Goal: Task Accomplishment & Management: Use online tool/utility

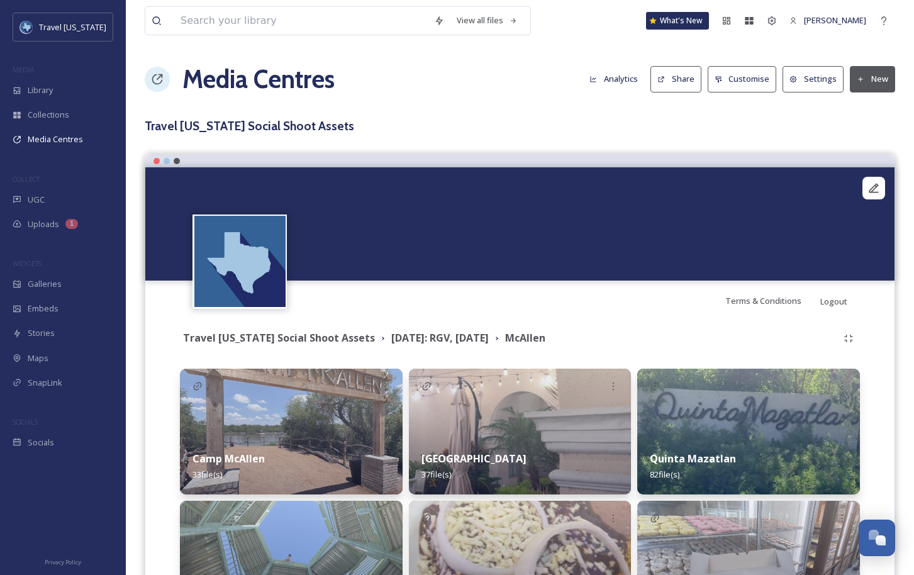
click at [492, 83] on div "Media Centres Analytics Share Customise Settings New" at bounding box center [520, 79] width 750 height 38
click at [391, 333] on strong "[DATE]: RGV, [DATE]" at bounding box center [439, 338] width 97 height 14
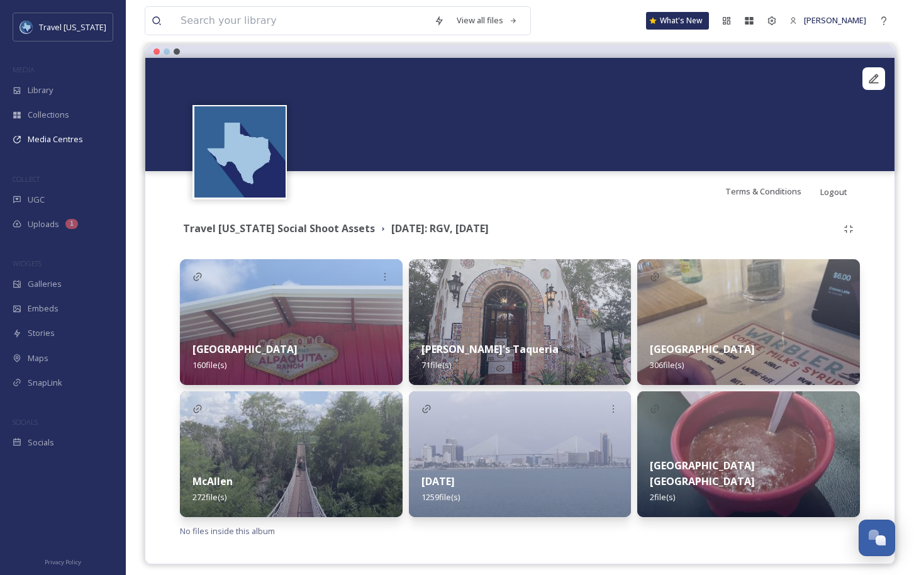
scroll to position [118, 0]
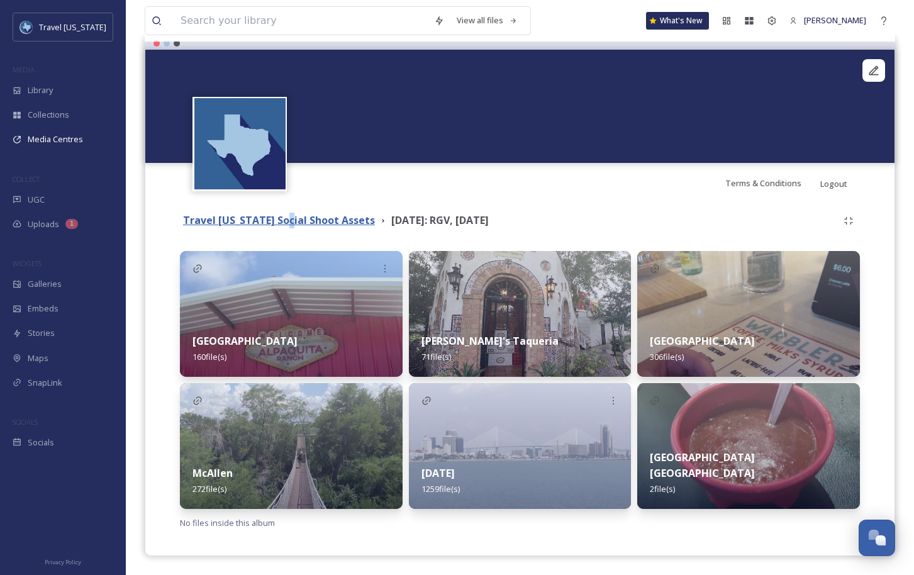
click at [283, 221] on strong "Travel [US_STATE] Social Shoot Assets" at bounding box center [279, 220] width 192 height 14
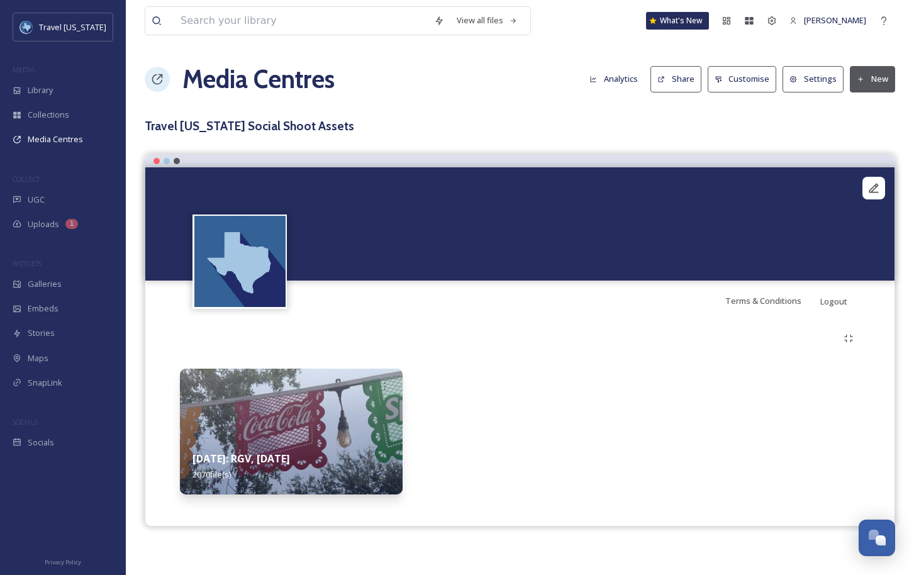
click at [329, 416] on img at bounding box center [291, 431] width 223 height 126
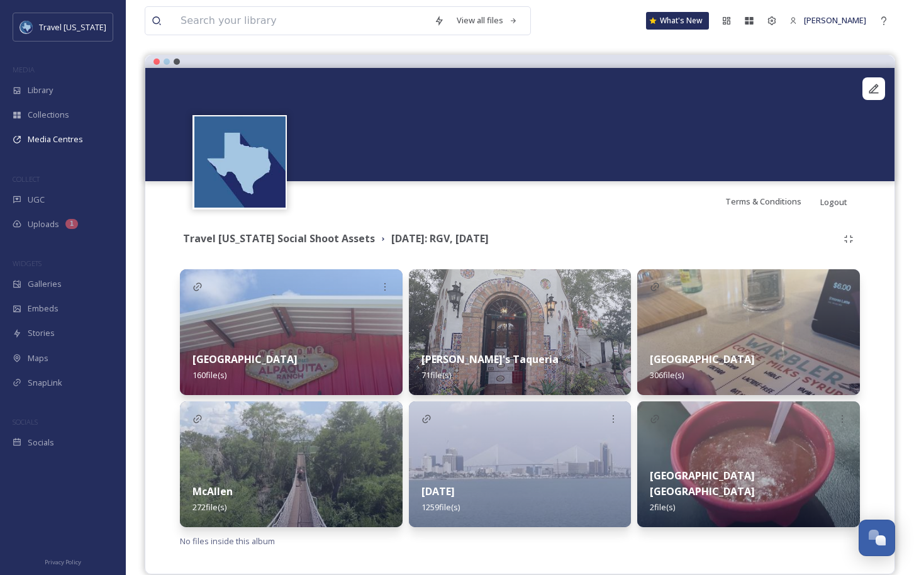
scroll to position [118, 0]
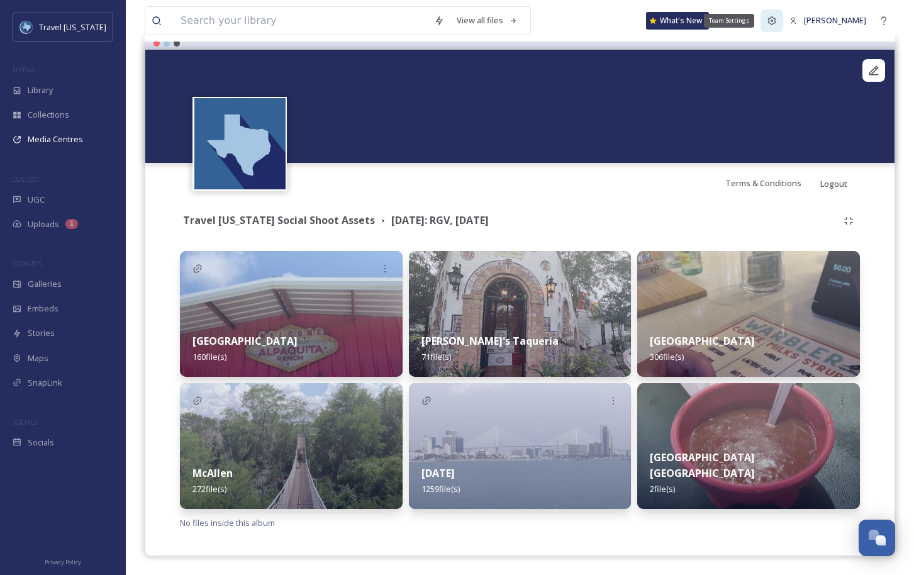
click at [783, 20] on div "Team Settings" at bounding box center [771, 20] width 23 height 23
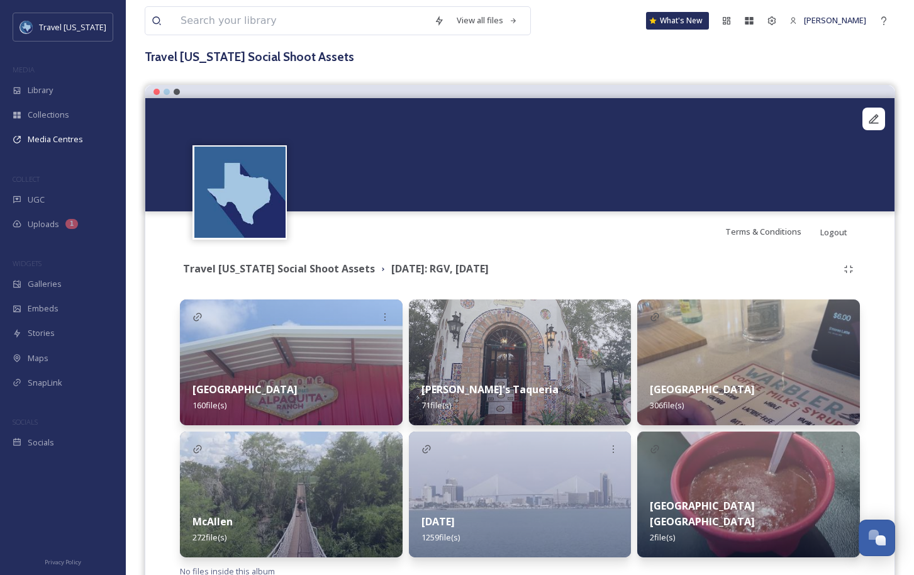
scroll to position [64, 0]
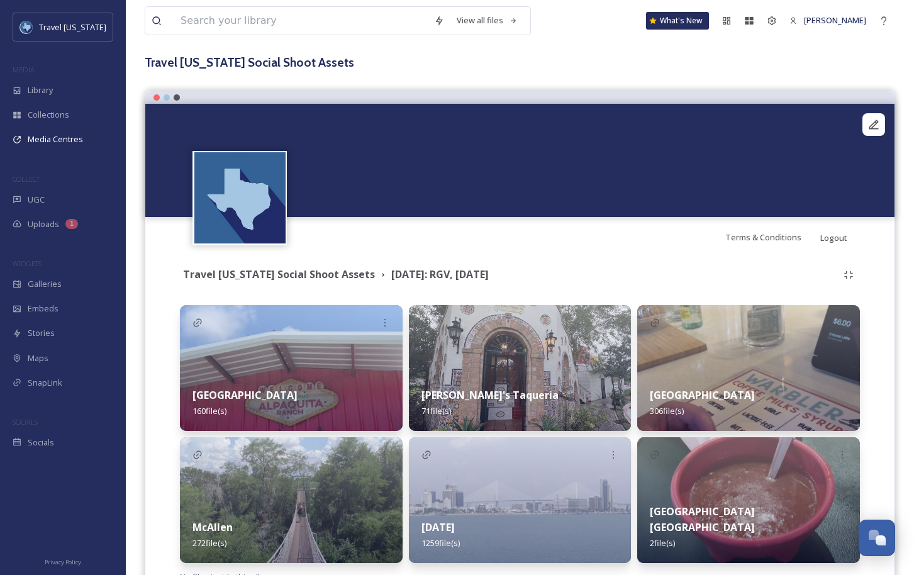
click at [165, 97] on div at bounding box center [166, 97] width 6 height 6
click at [157, 97] on div at bounding box center [156, 97] width 6 height 6
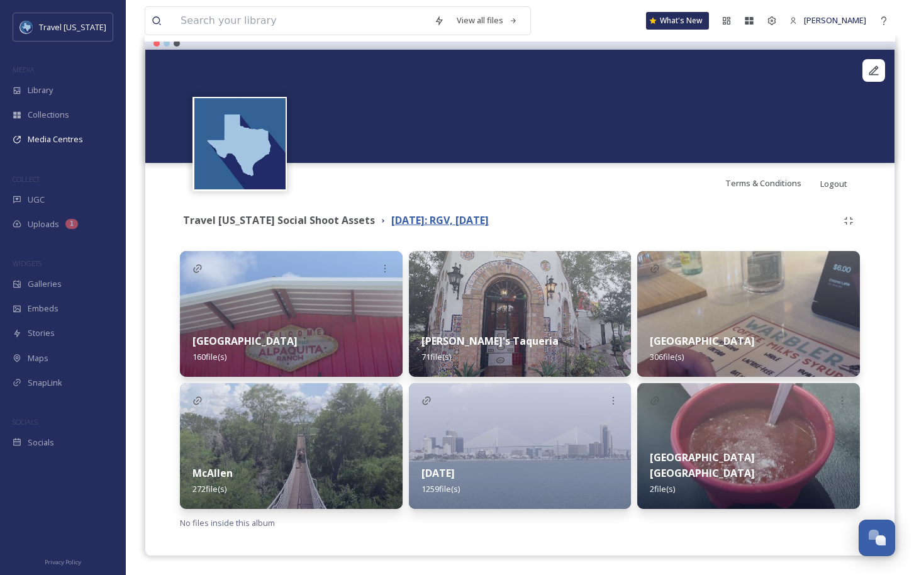
click at [391, 217] on strong "[DATE]: RGV, [DATE]" at bounding box center [439, 220] width 97 height 14
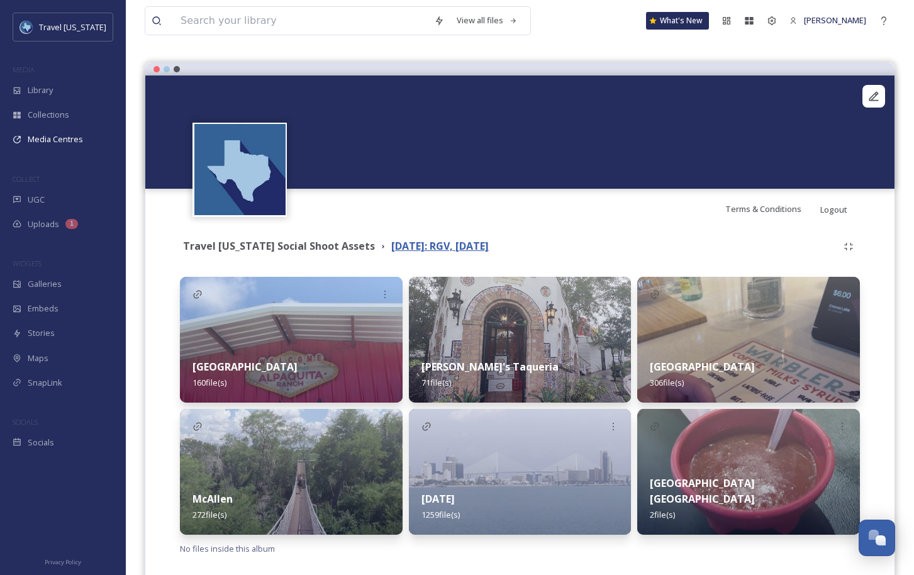
scroll to position [117, 0]
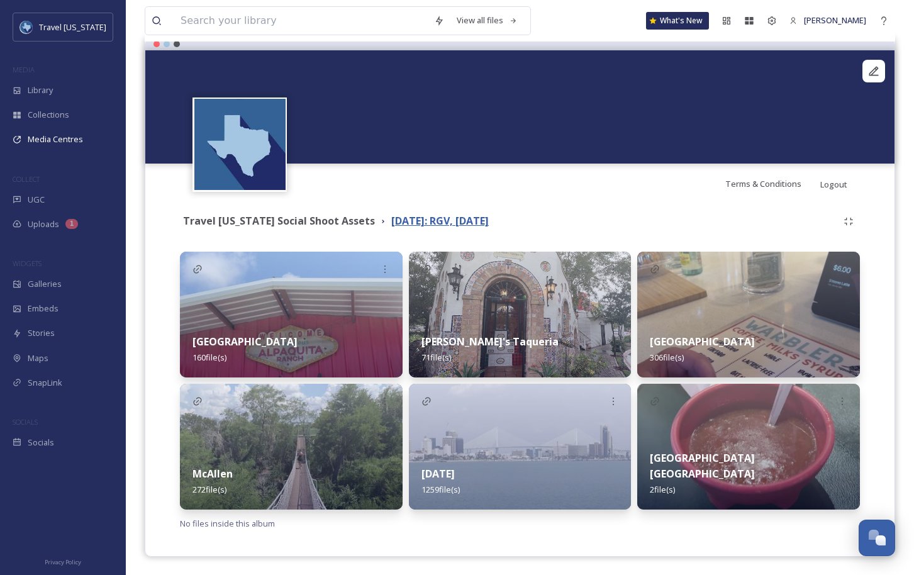
click at [397, 216] on strong "[DATE]: RGV, [DATE]" at bounding box center [439, 221] width 97 height 14
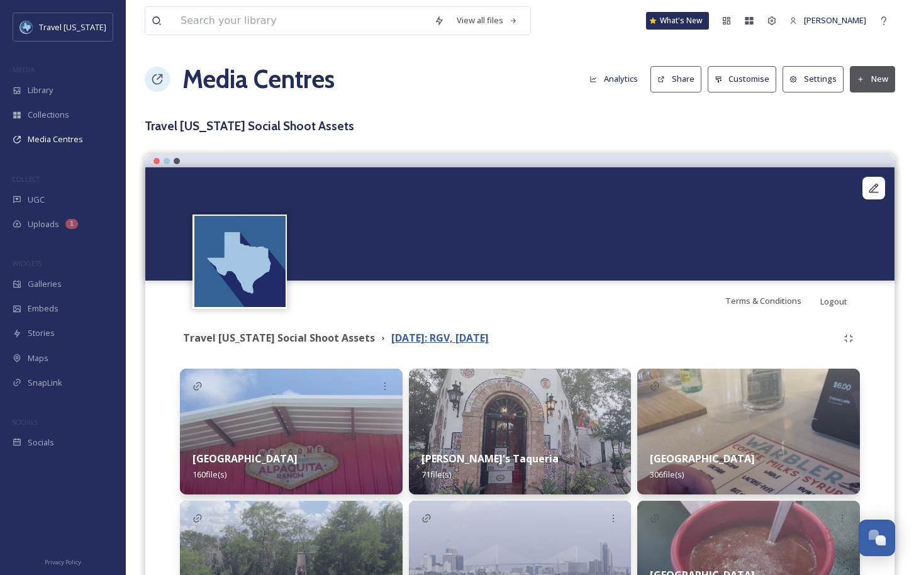
click at [426, 343] on strong "[DATE]: RGV, [DATE]" at bounding box center [439, 338] width 97 height 14
click at [60, 280] on div "Galleries" at bounding box center [63, 284] width 126 height 25
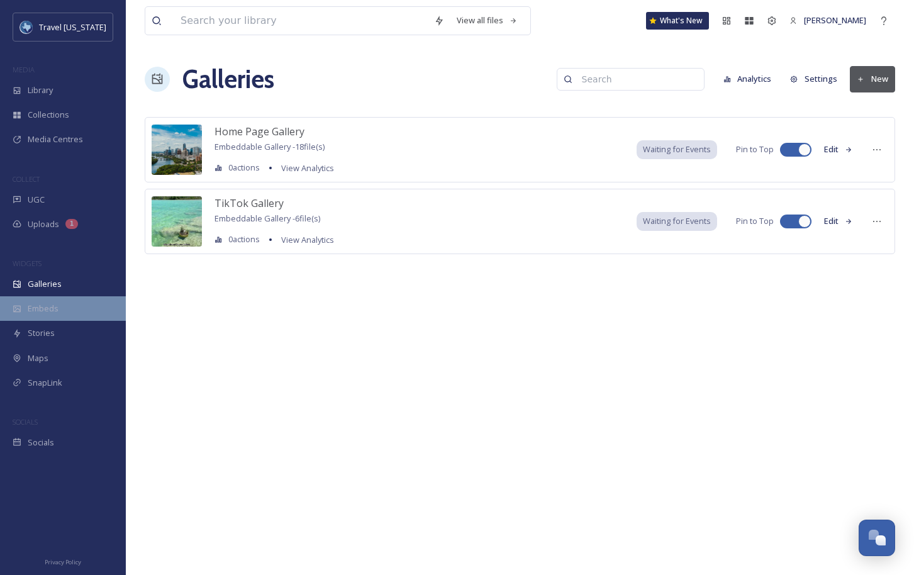
click at [62, 309] on div "Embeds" at bounding box center [63, 308] width 126 height 25
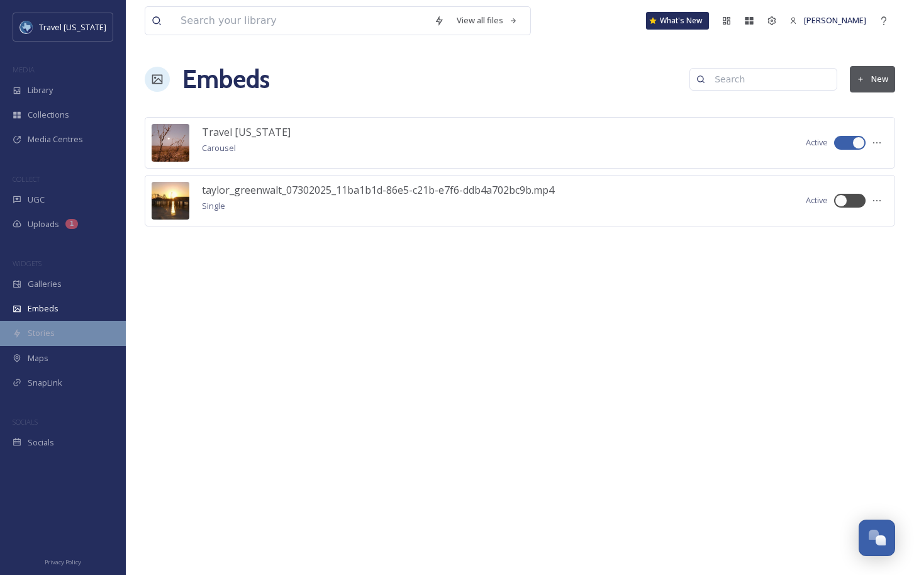
click at [65, 330] on div "Stories" at bounding box center [63, 333] width 126 height 25
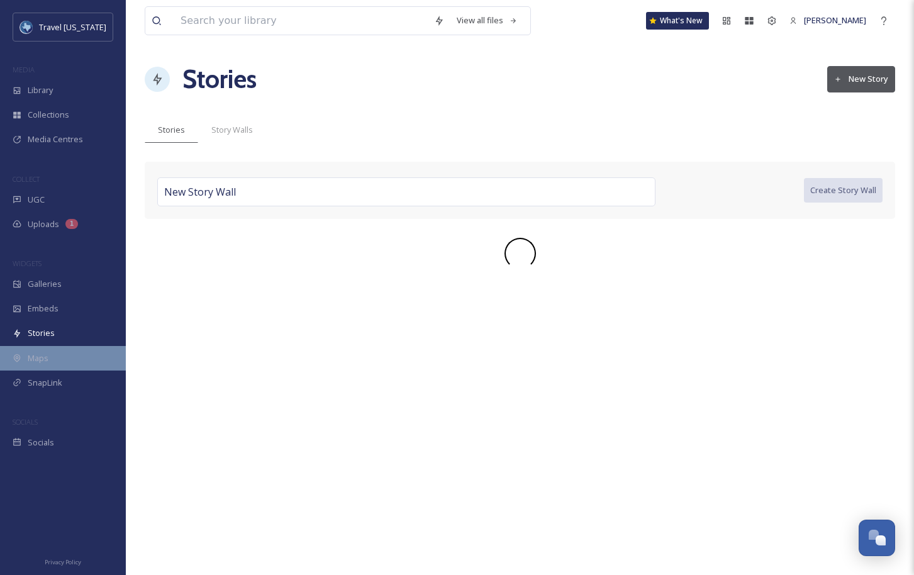
click at [65, 356] on div "Maps" at bounding box center [63, 358] width 126 height 25
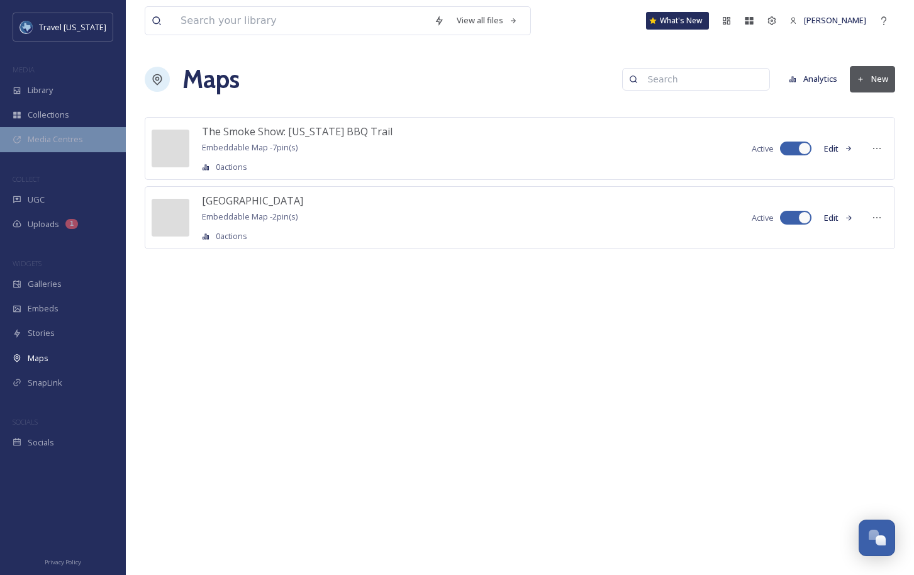
click at [63, 140] on span "Media Centres" at bounding box center [55, 139] width 55 height 12
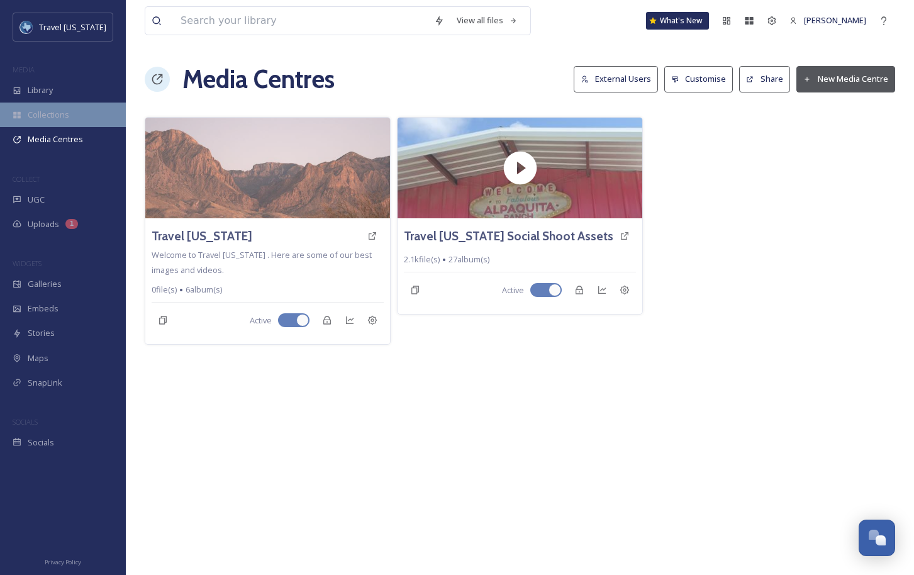
click at [60, 110] on span "Collections" at bounding box center [48, 115] width 41 height 12
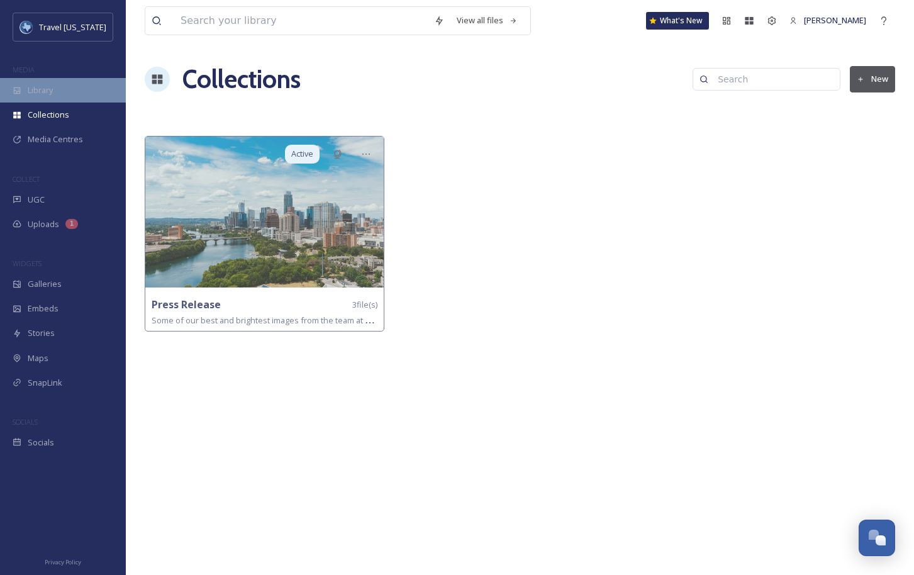
click at [62, 87] on div "Library" at bounding box center [63, 90] width 126 height 25
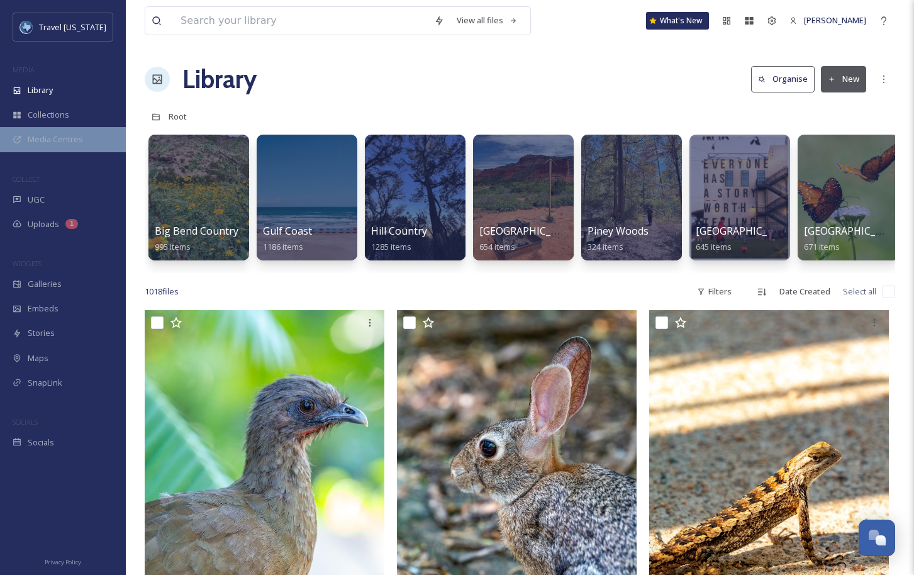
click at [60, 135] on span "Media Centres" at bounding box center [55, 139] width 55 height 12
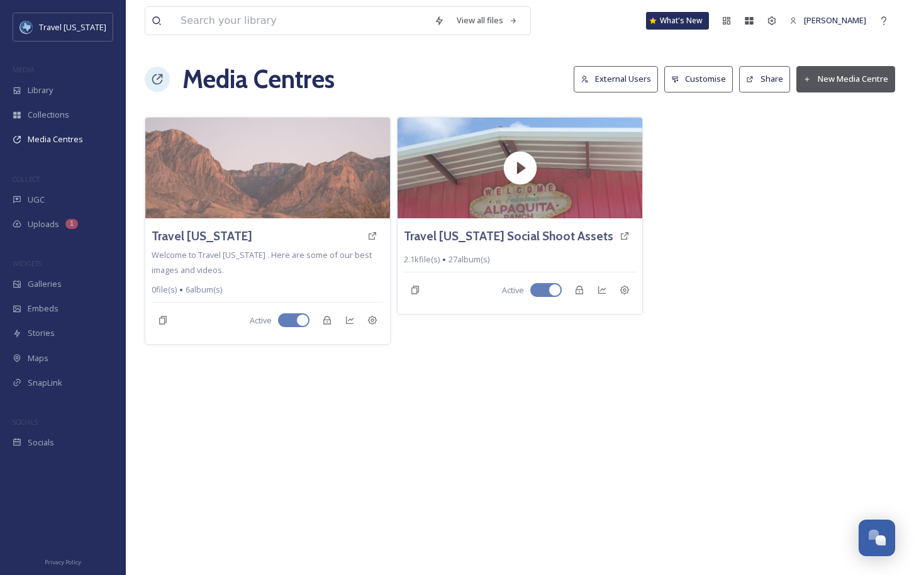
click at [396, 208] on div "Travel Texas Welcome to Travel Texas . Here are some of our best images and vid…" at bounding box center [520, 231] width 750 height 228
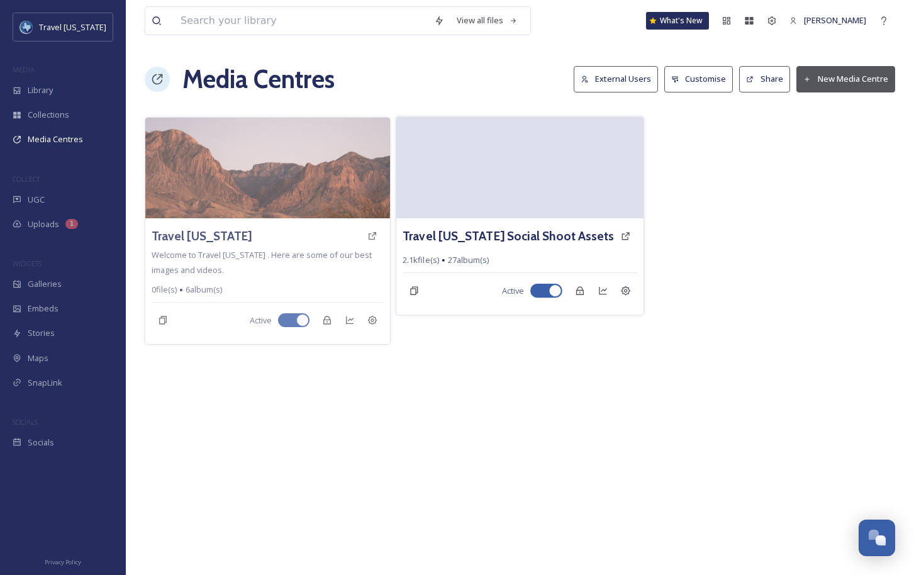
click at [435, 205] on video at bounding box center [519, 167] width 247 height 102
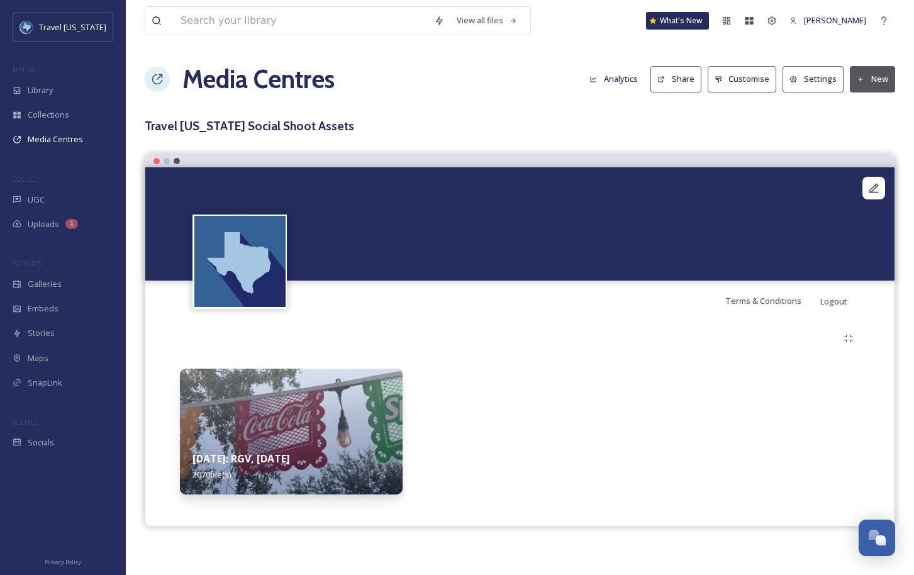
click at [299, 407] on img at bounding box center [291, 431] width 223 height 126
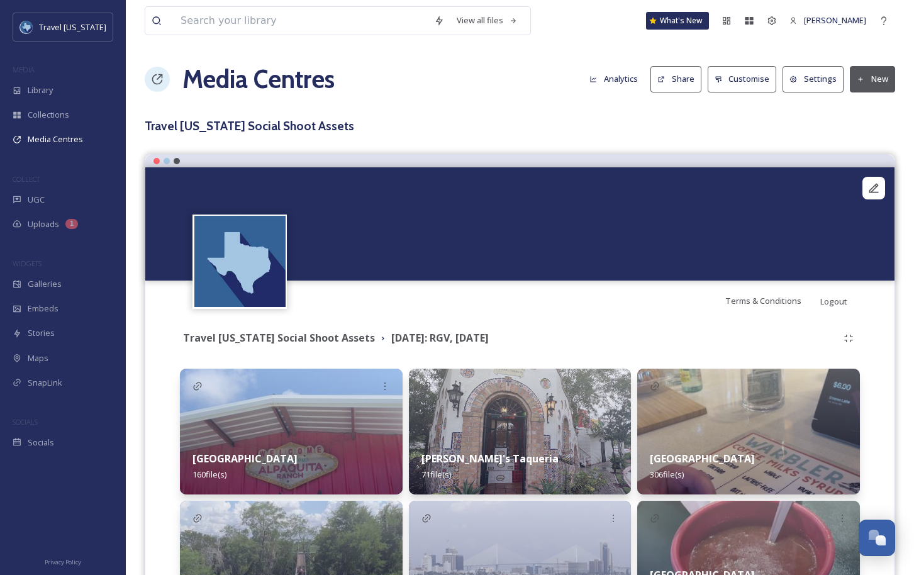
scroll to position [118, 0]
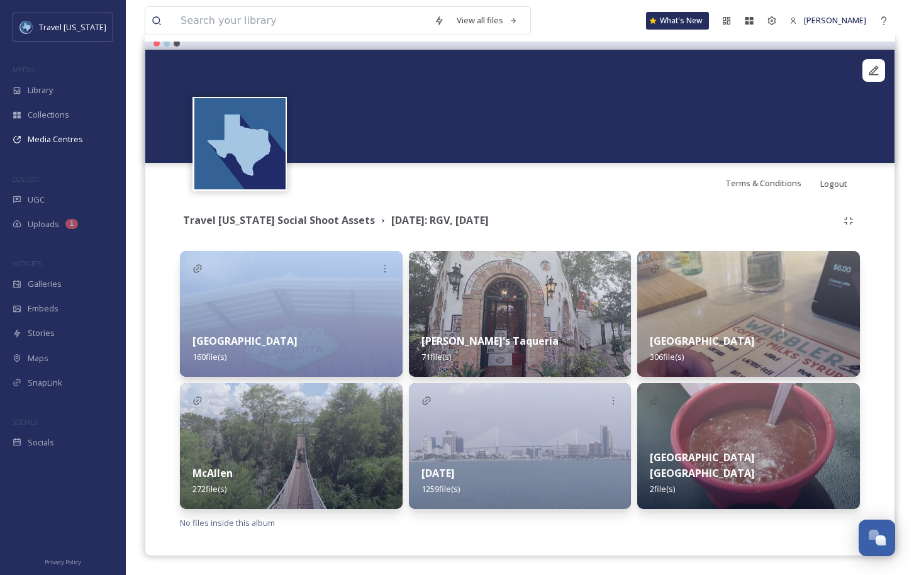
drag, startPoint x: 199, startPoint y: 263, endPoint x: 277, endPoint y: 233, distance: 83.0
click at [277, 233] on div "Travel Texas Social Shoot Assets August 2025: RGV, Corpus Christi Alpaquita Ran…" at bounding box center [520, 369] width 730 height 333
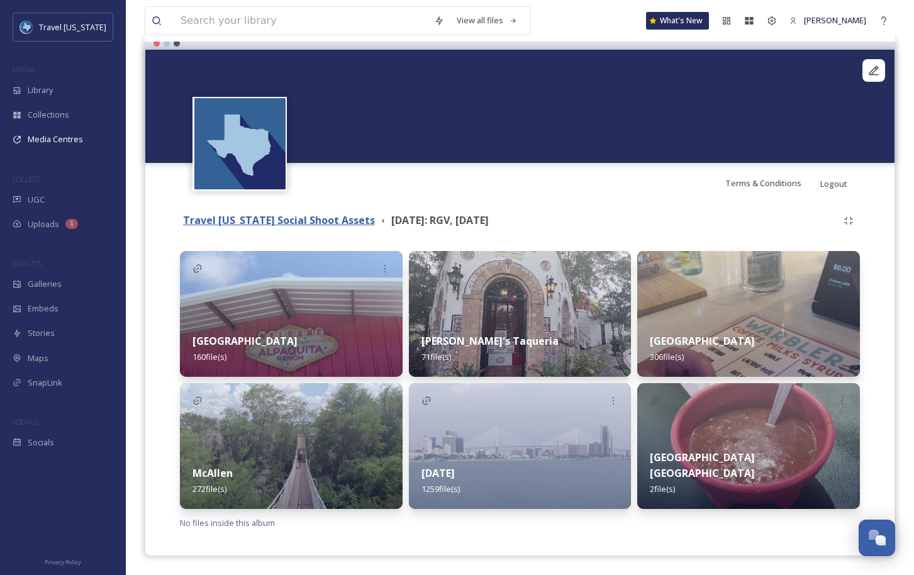
click at [283, 223] on strong "Travel [US_STATE] Social Shoot Assets" at bounding box center [279, 220] width 192 height 14
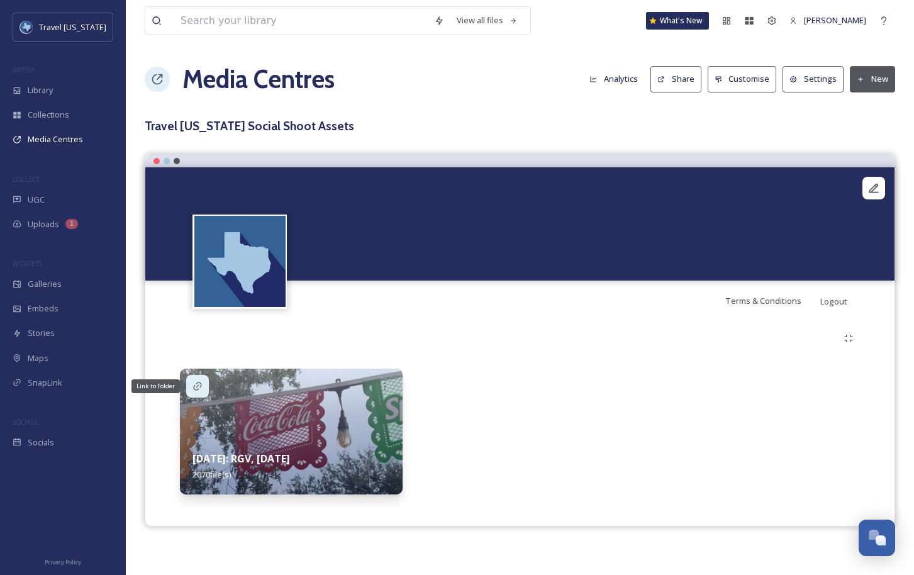
click at [193, 384] on icon at bounding box center [197, 386] width 10 height 10
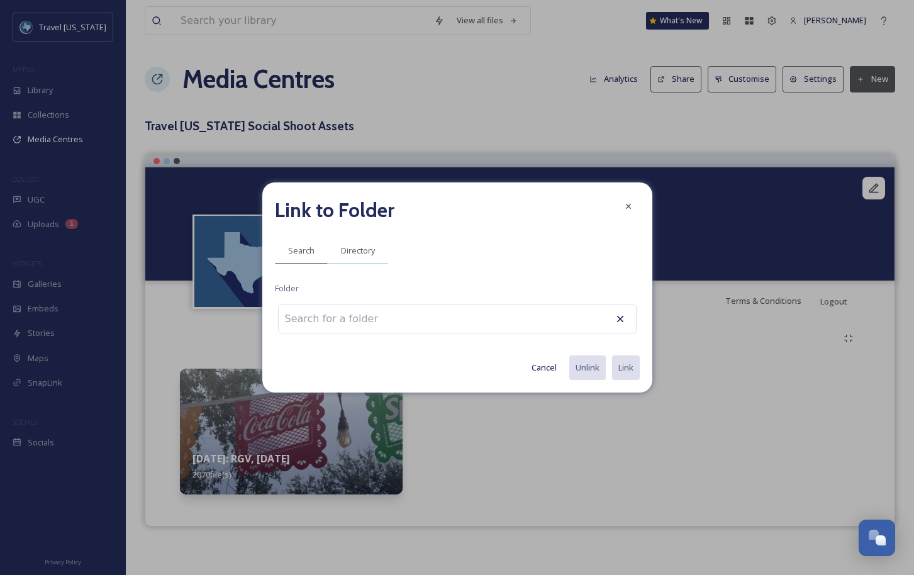
click at [348, 251] on span "Directory" at bounding box center [358, 251] width 34 height 12
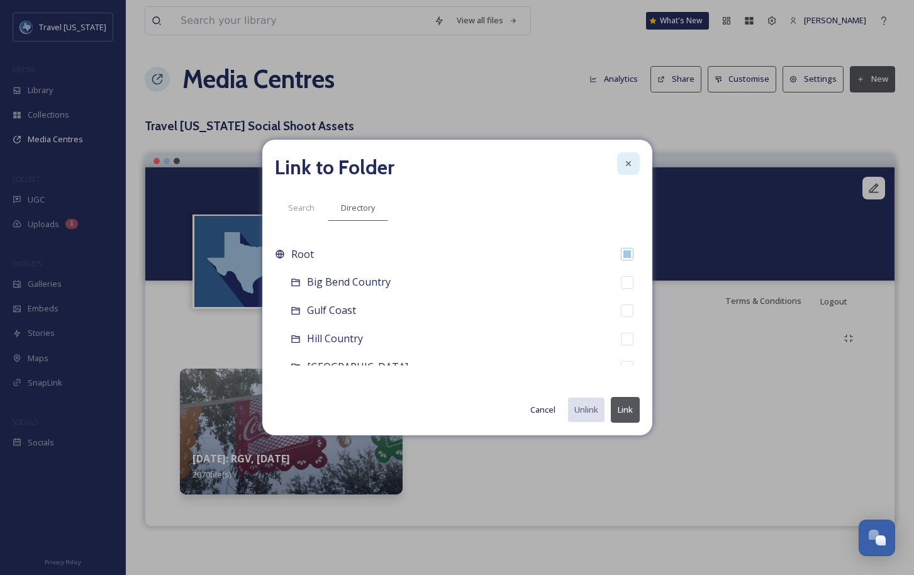
click at [627, 163] on icon at bounding box center [628, 163] width 10 height 10
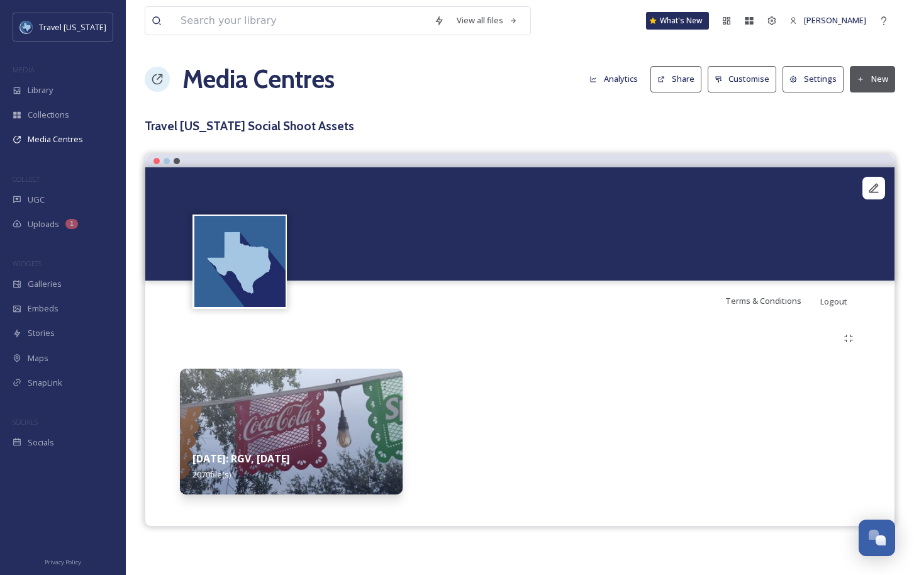
click at [680, 79] on button "Share" at bounding box center [675, 79] width 51 height 26
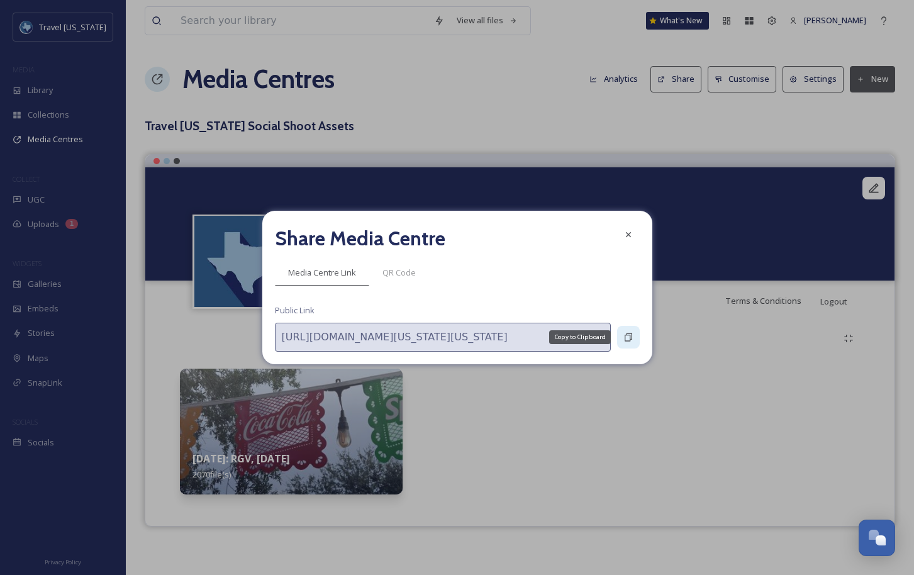
click at [625, 340] on icon at bounding box center [628, 337] width 10 height 10
click at [627, 336] on icon at bounding box center [628, 337] width 10 height 10
click at [623, 236] on icon at bounding box center [628, 234] width 10 height 10
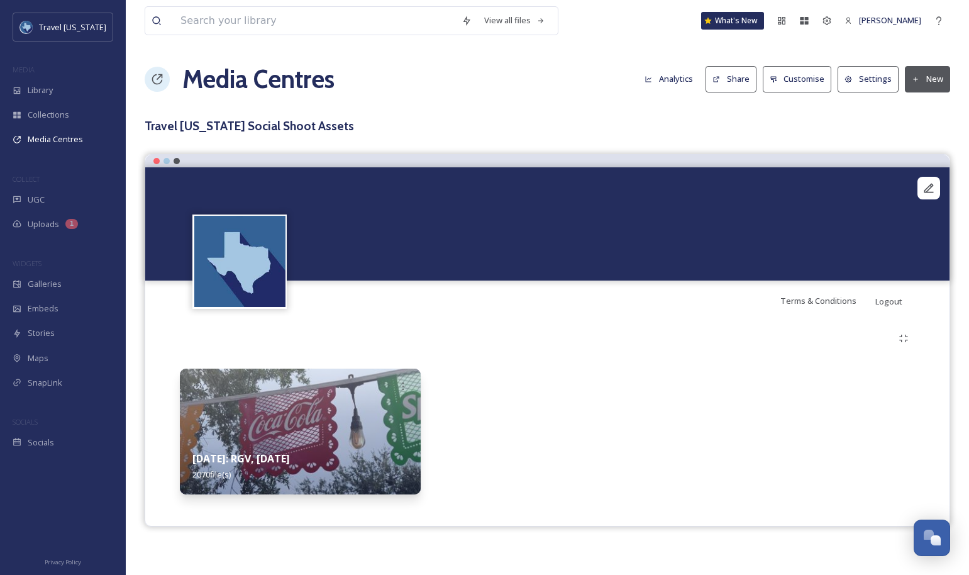
click at [744, 79] on button "Share" at bounding box center [730, 79] width 51 height 26
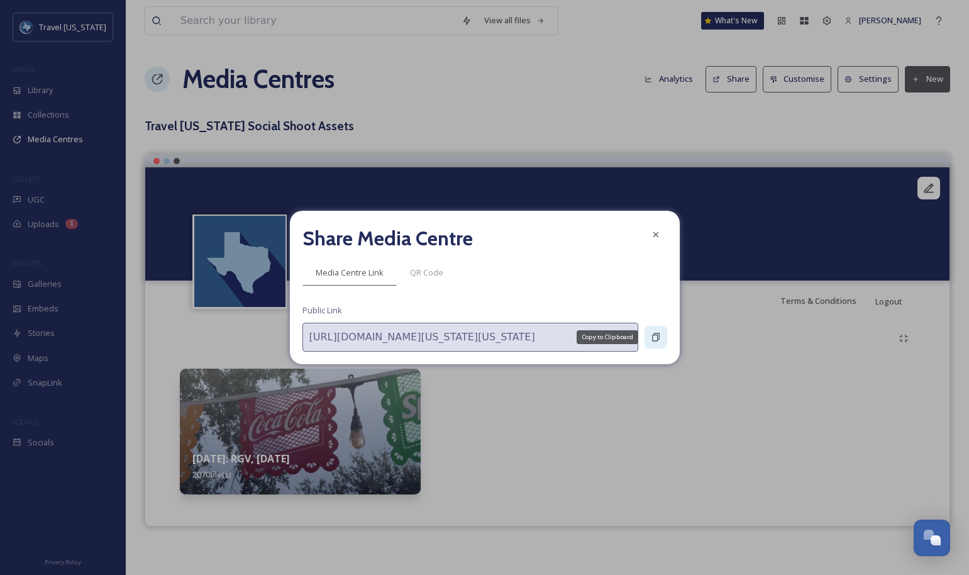
click at [656, 339] on icon at bounding box center [656, 337] width 10 height 10
click at [653, 337] on icon at bounding box center [656, 337] width 10 height 10
click at [656, 332] on icon at bounding box center [656, 337] width 10 height 10
click at [656, 236] on icon at bounding box center [655, 234] width 5 height 5
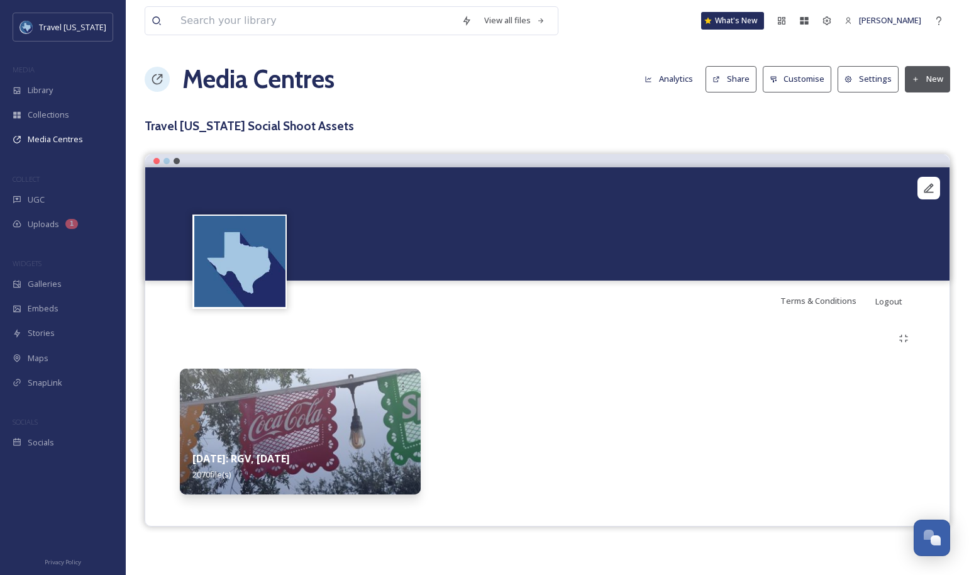
click at [373, 436] on img at bounding box center [300, 431] width 241 height 126
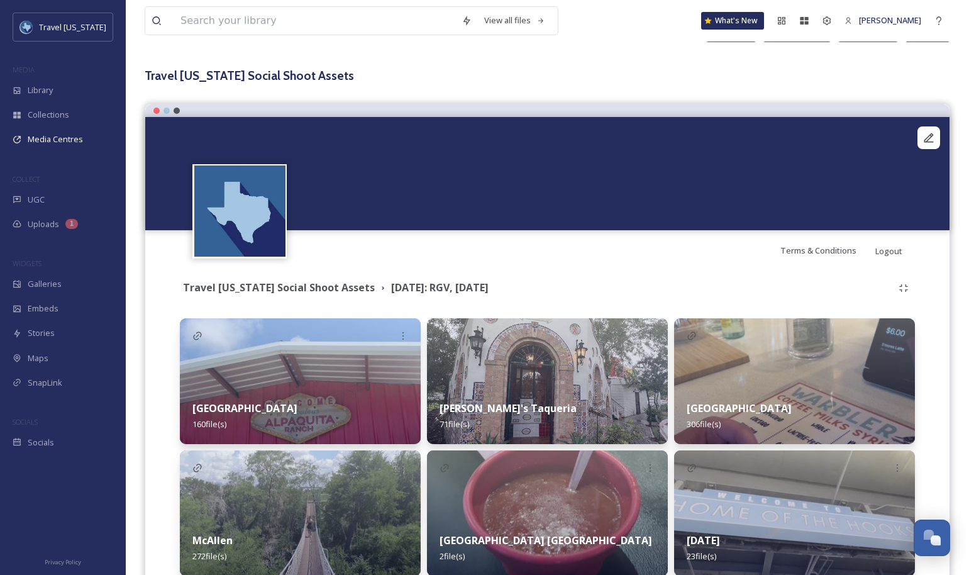
scroll to position [118, 0]
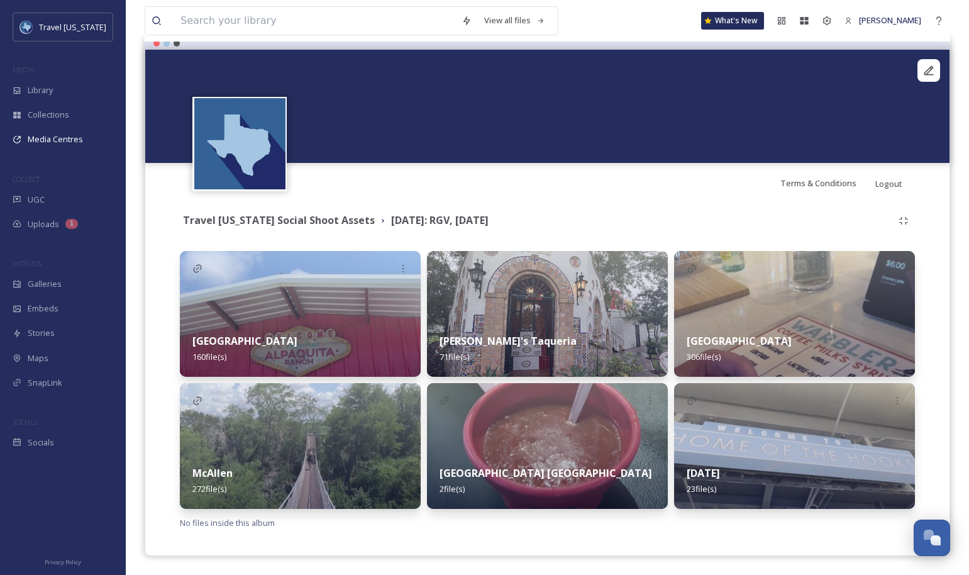
click at [744, 439] on img at bounding box center [794, 446] width 241 height 126
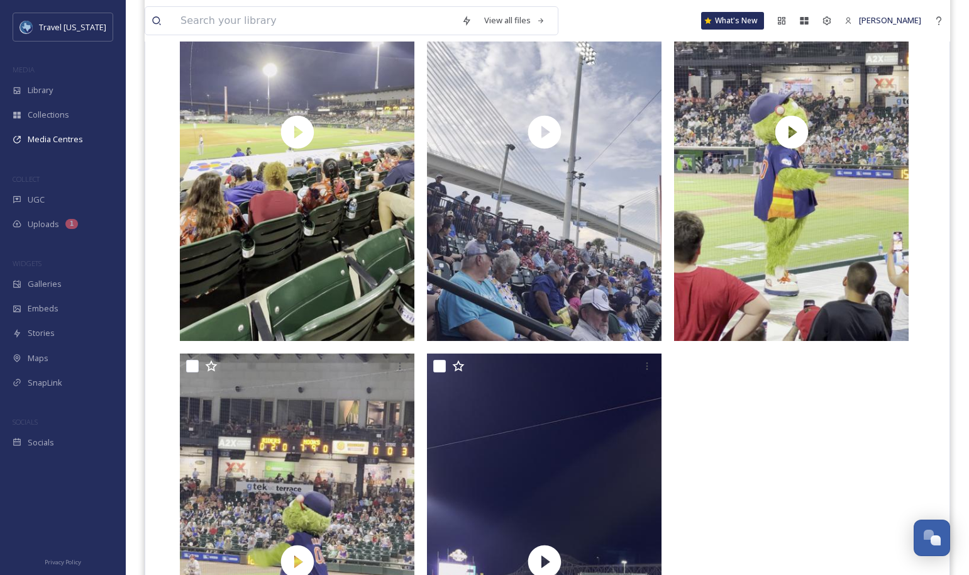
scroll to position [3289, 0]
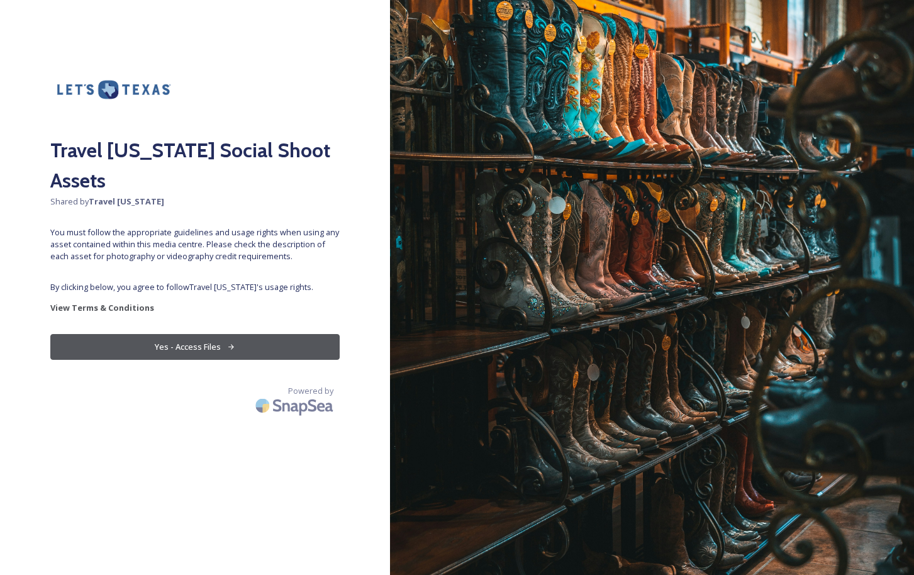
click at [241, 334] on button "Yes - Access Files" at bounding box center [194, 347] width 289 height 26
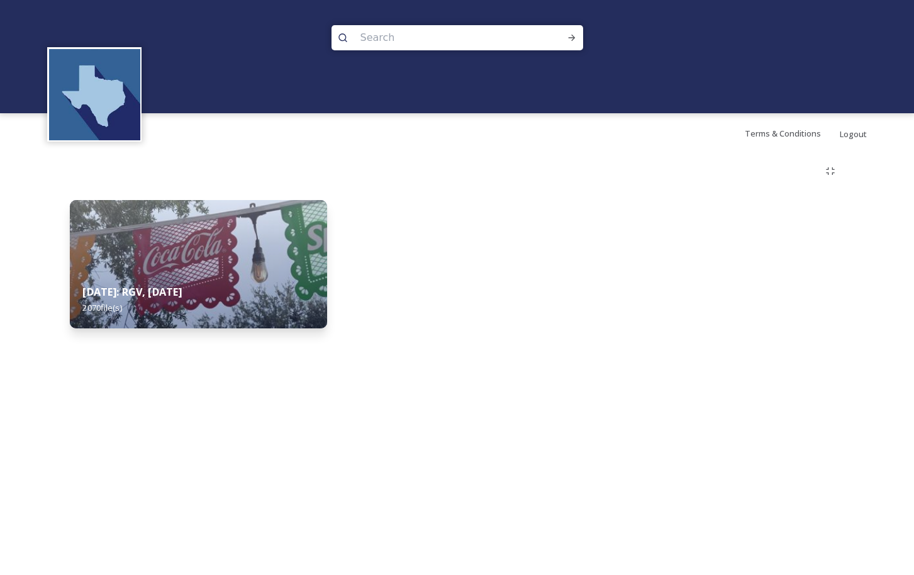
click at [224, 243] on img at bounding box center [198, 264] width 257 height 128
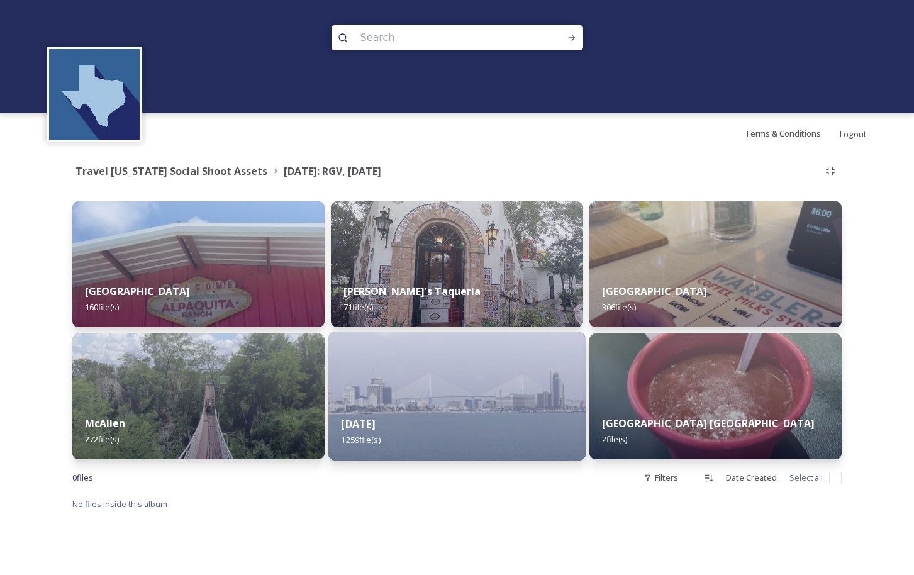
click at [420, 423] on div "Corpus Christi 1259 file(s)" at bounding box center [456, 431] width 257 height 57
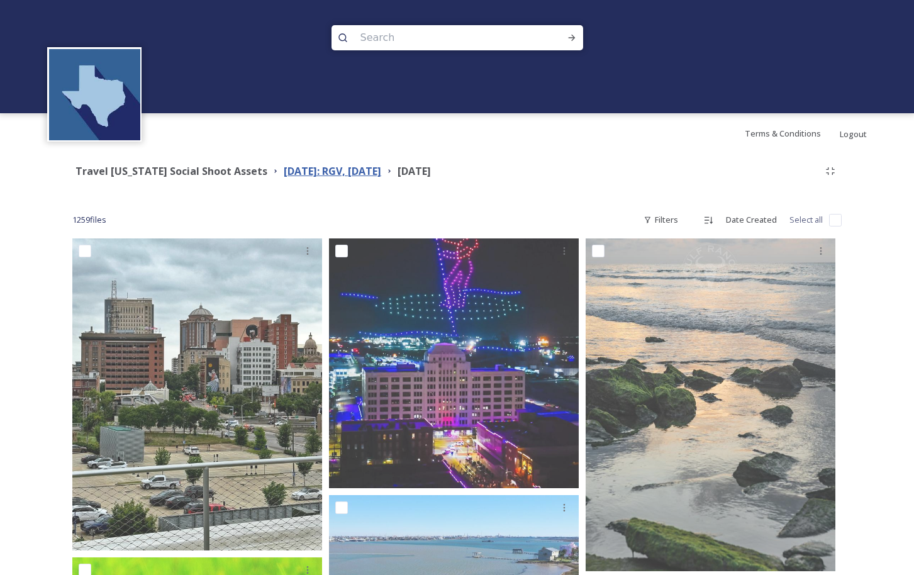
click at [351, 170] on strong "[DATE]: RGV, [DATE]" at bounding box center [332, 171] width 97 height 14
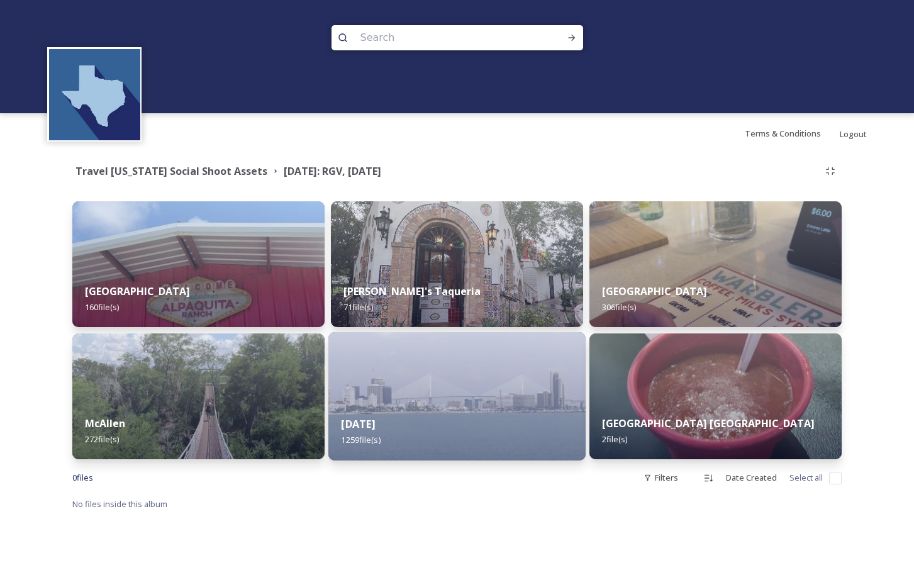
click at [438, 413] on div "Corpus Christi 1259 file(s)" at bounding box center [456, 431] width 257 height 57
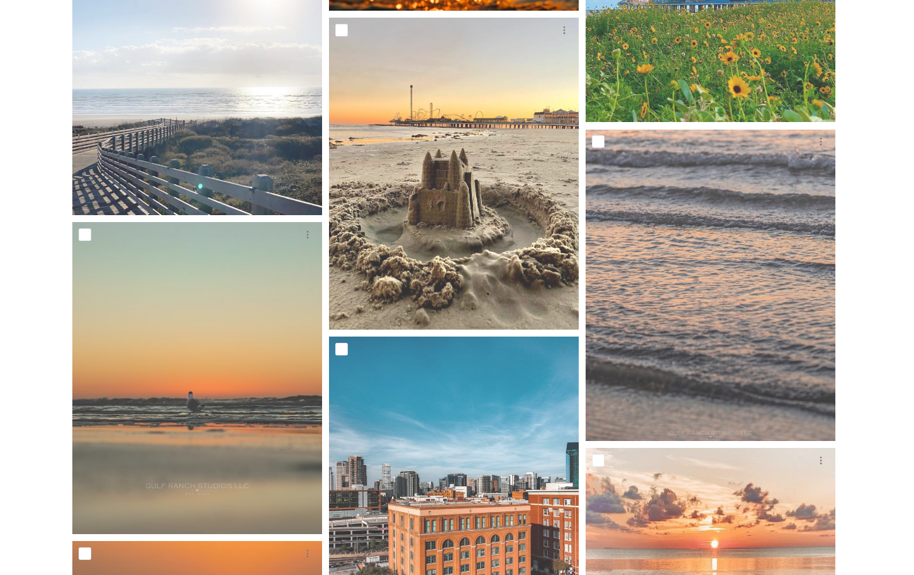
scroll to position [16423, 0]
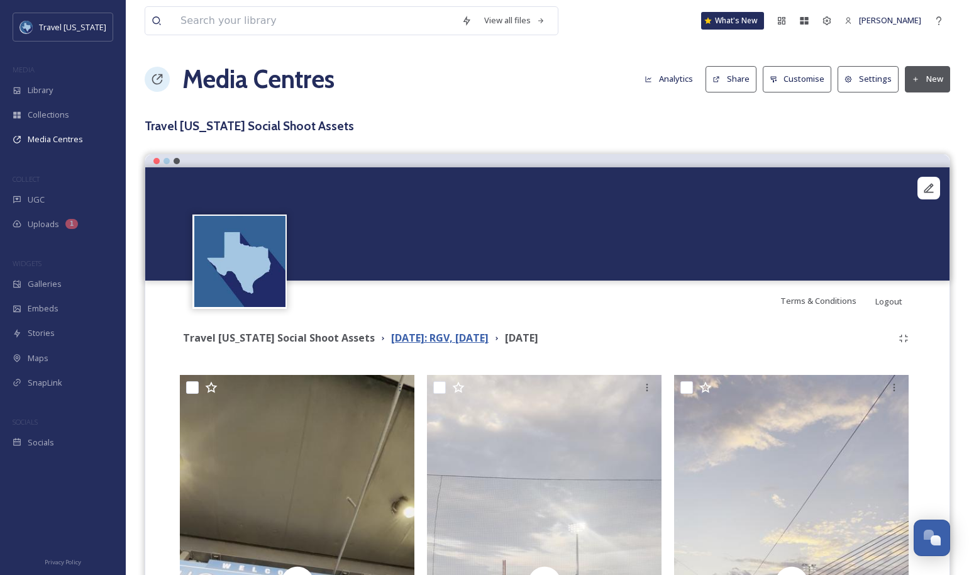
click at [489, 334] on strong "[DATE]: RGV, [DATE]" at bounding box center [439, 338] width 97 height 14
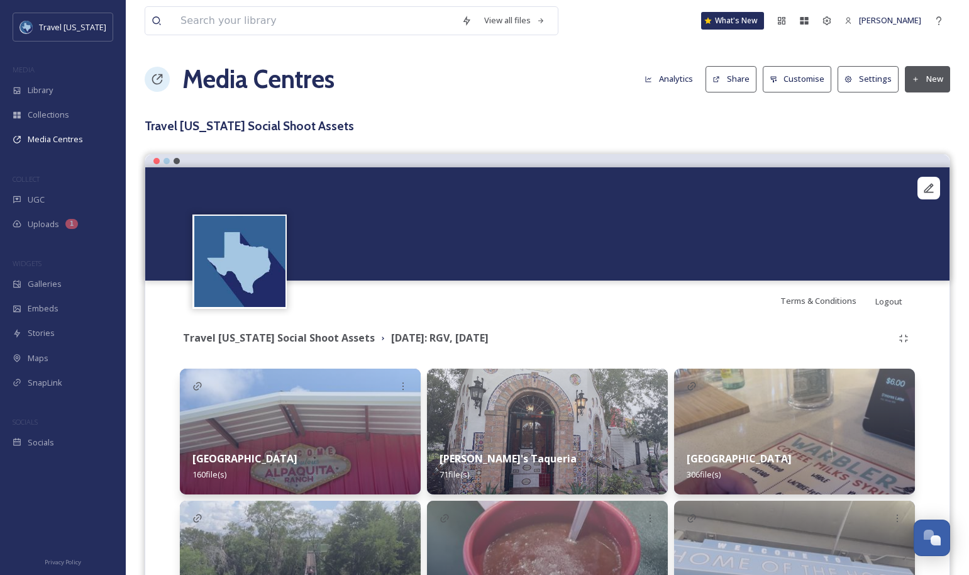
scroll to position [118, 0]
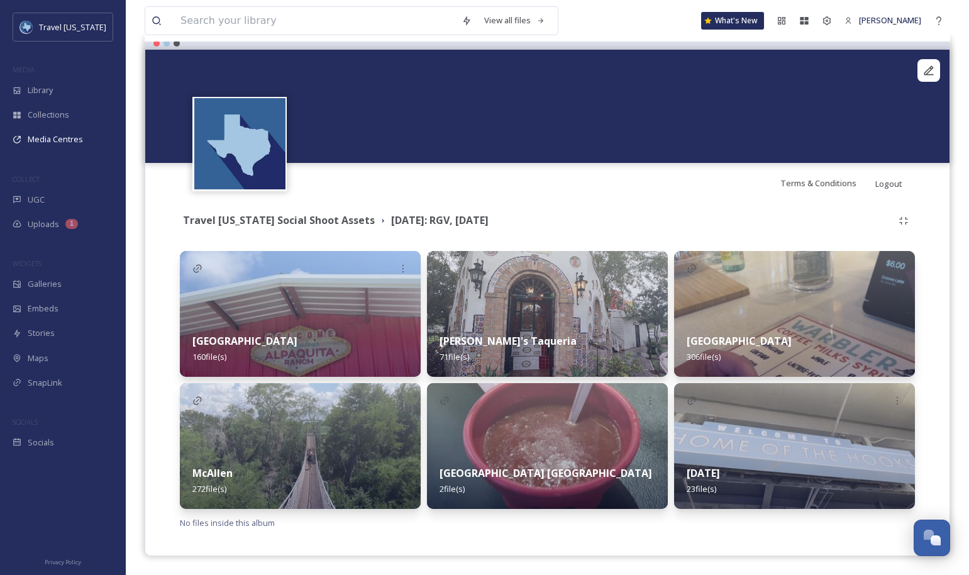
click at [856, 465] on div "Corpus Christi 23 file(s)" at bounding box center [794, 481] width 241 height 56
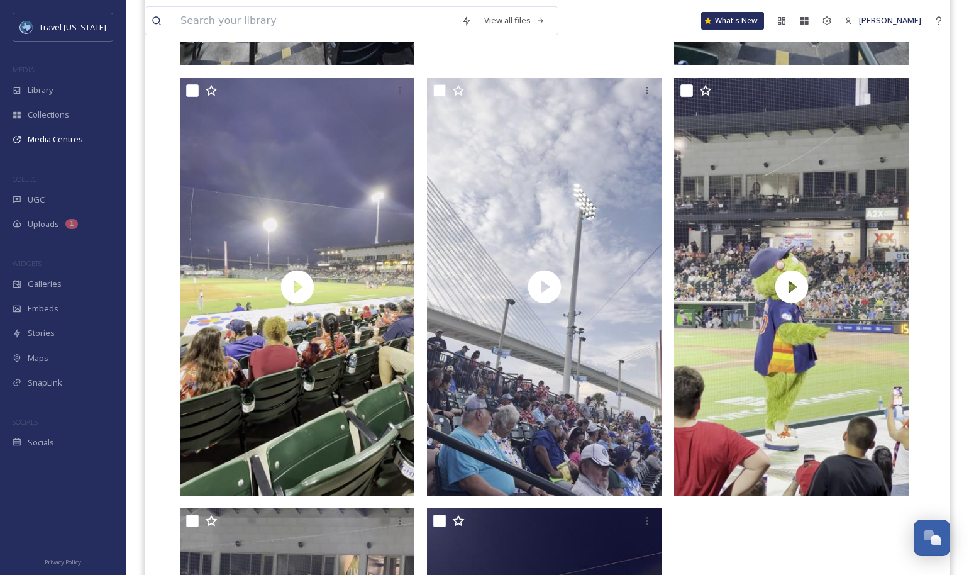
scroll to position [3289, 0]
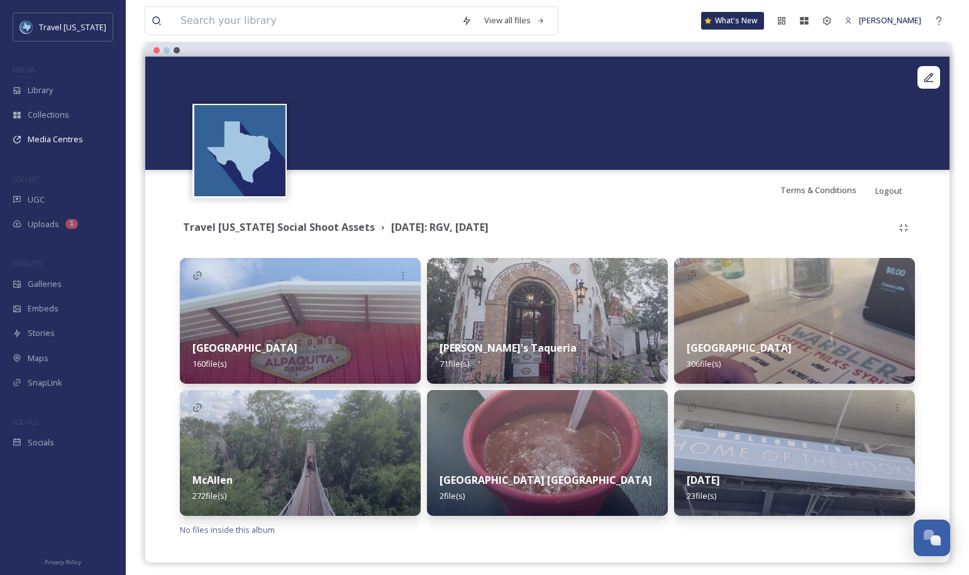
scroll to position [118, 0]
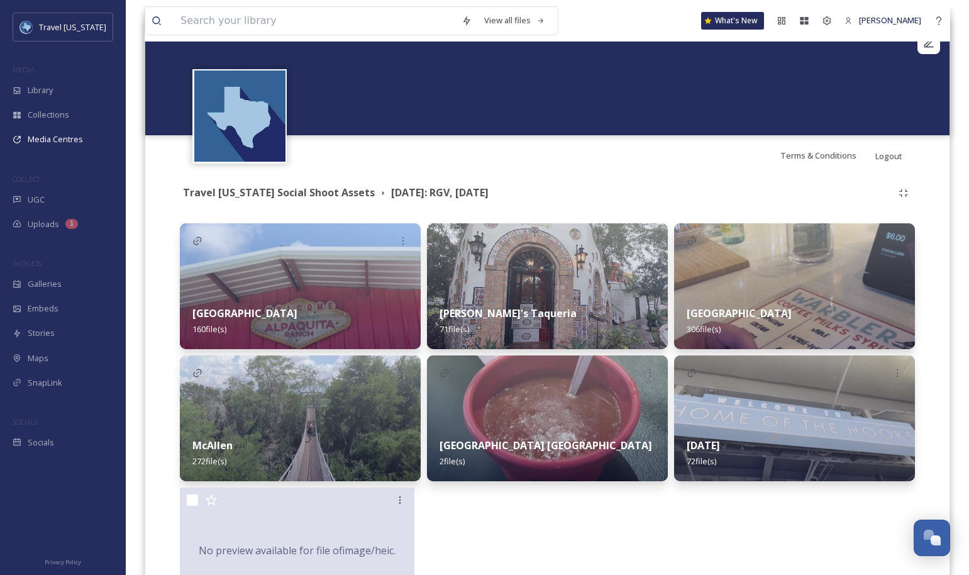
scroll to position [250, 0]
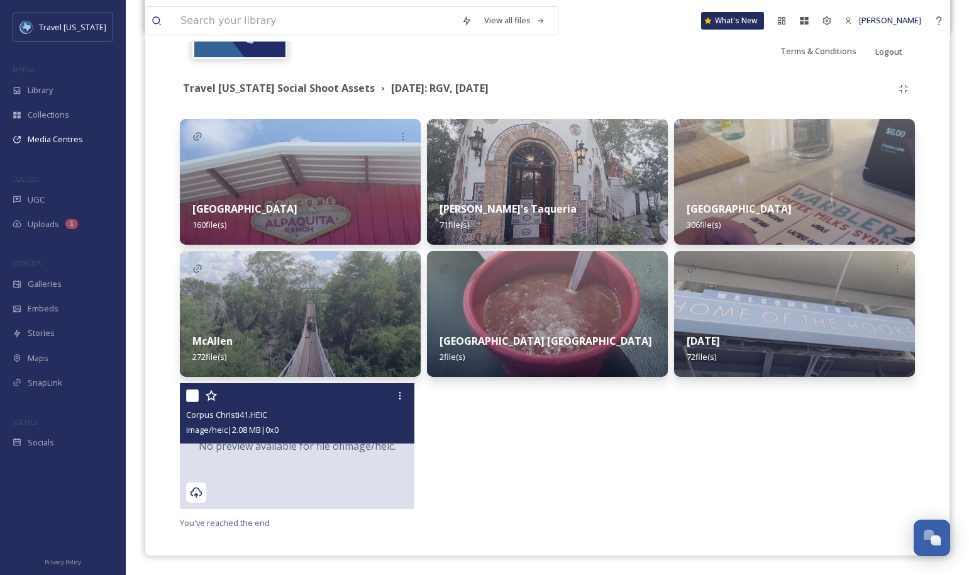
click at [277, 448] on span "No preview available for file of image/heic ." at bounding box center [297, 445] width 197 height 15
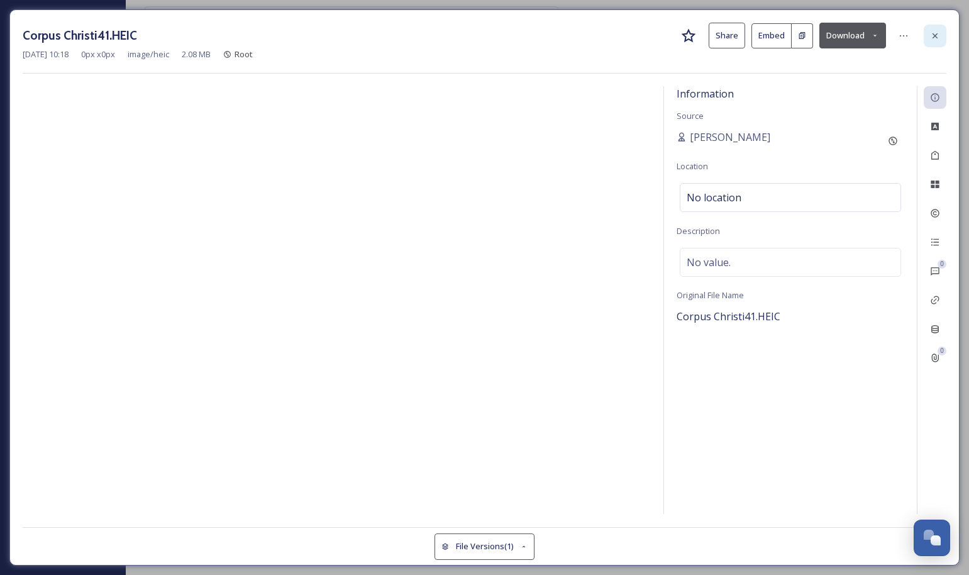
click at [939, 41] on div at bounding box center [935, 36] width 23 height 23
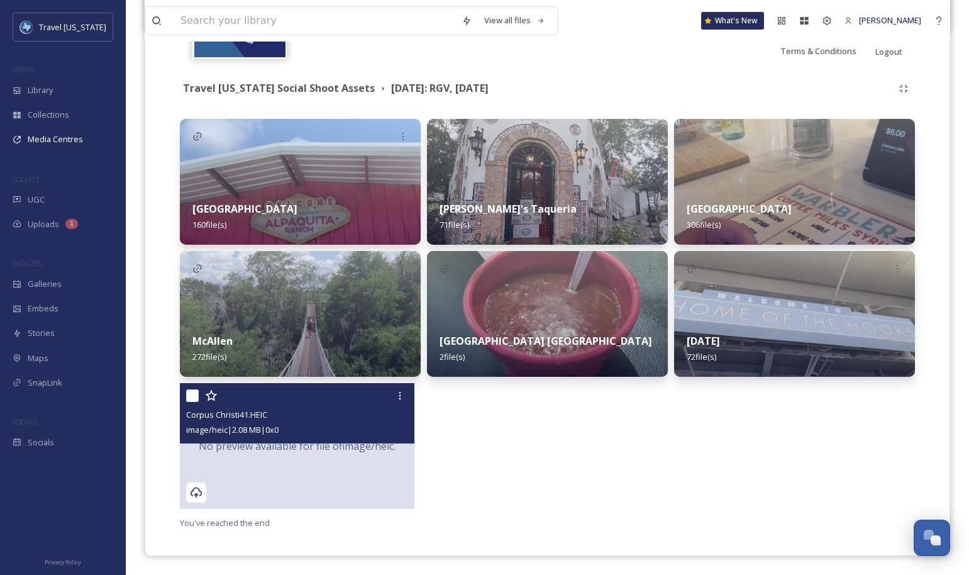
click at [189, 395] on input "checkbox" at bounding box center [192, 395] width 13 height 13
checkbox input "true"
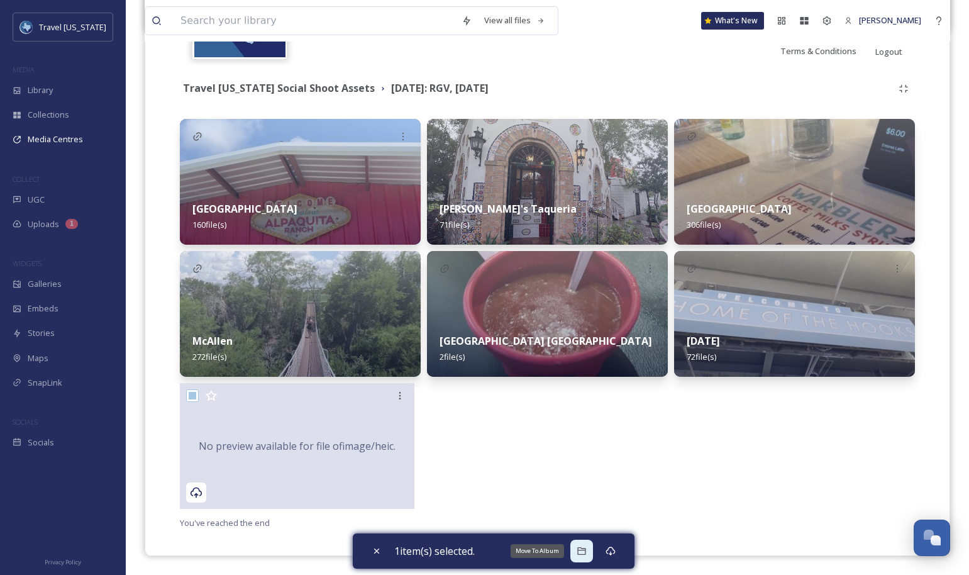
click at [587, 542] on div "Move To Album" at bounding box center [581, 550] width 23 height 23
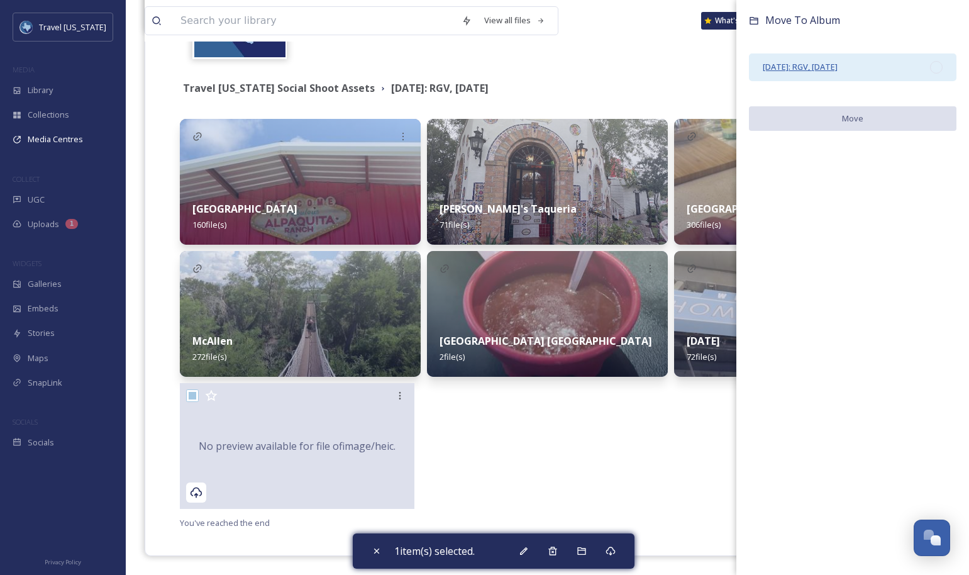
click at [837, 65] on span "[DATE]: RGV, [DATE]" at bounding box center [800, 66] width 75 height 11
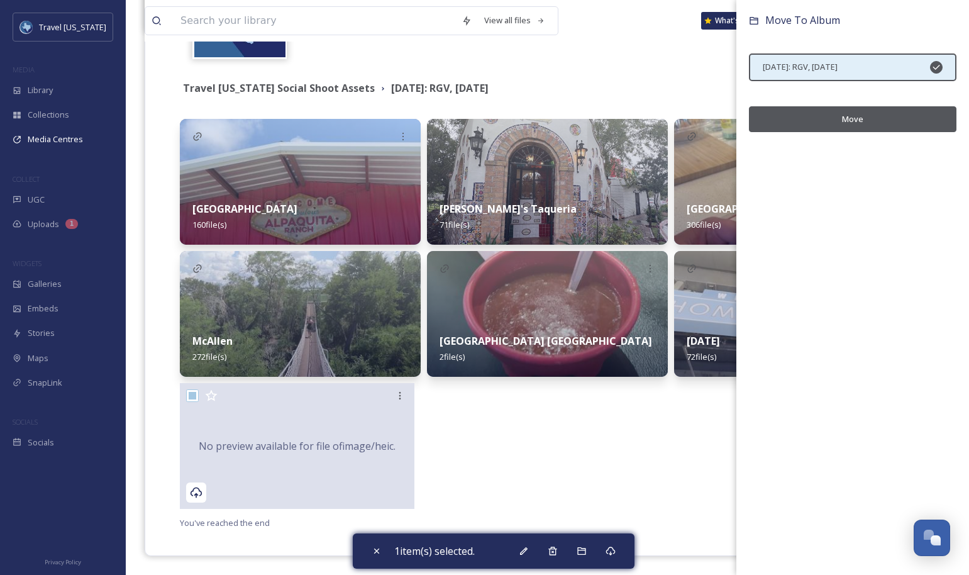
click at [866, 120] on button "Move" at bounding box center [852, 119] width 207 height 26
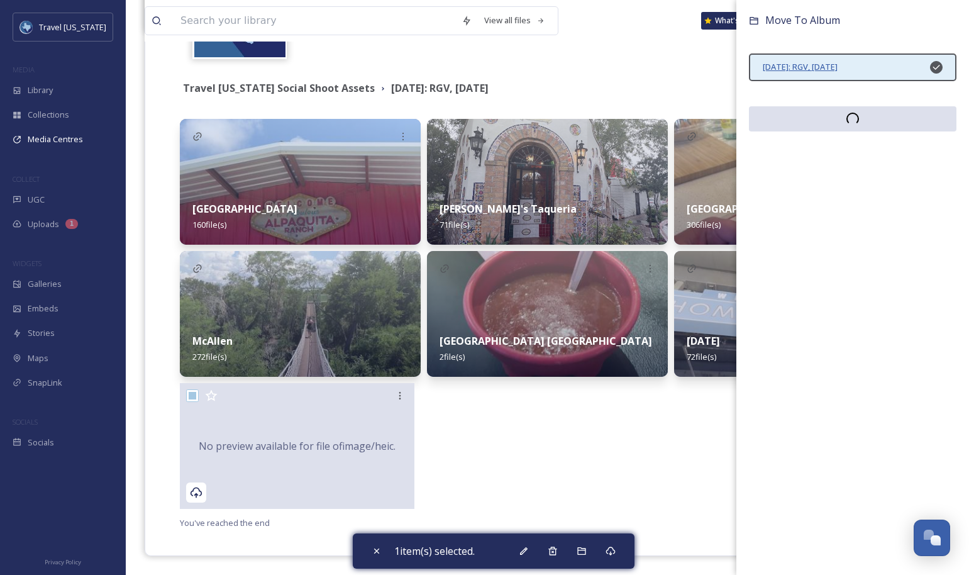
scroll to position [118, 0]
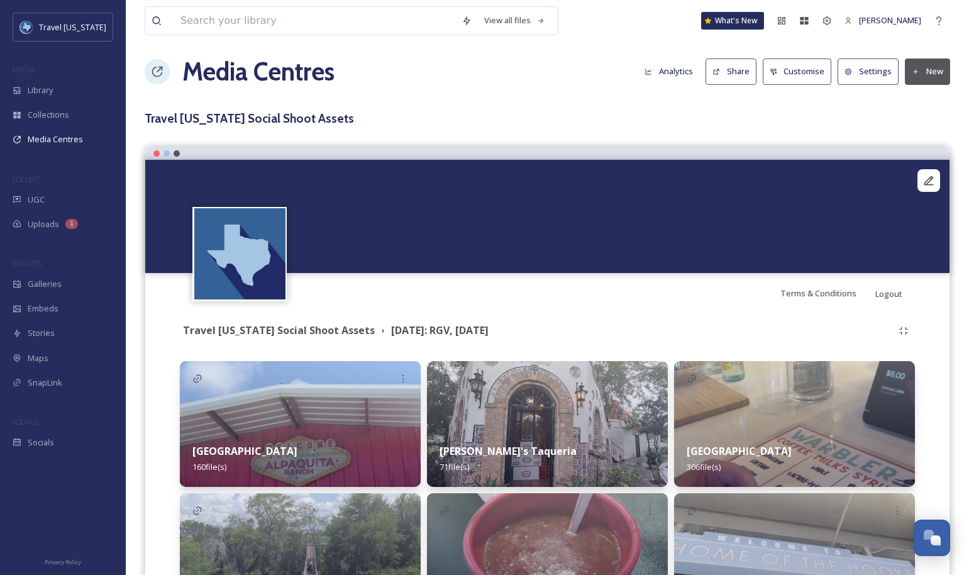
scroll to position [250, 0]
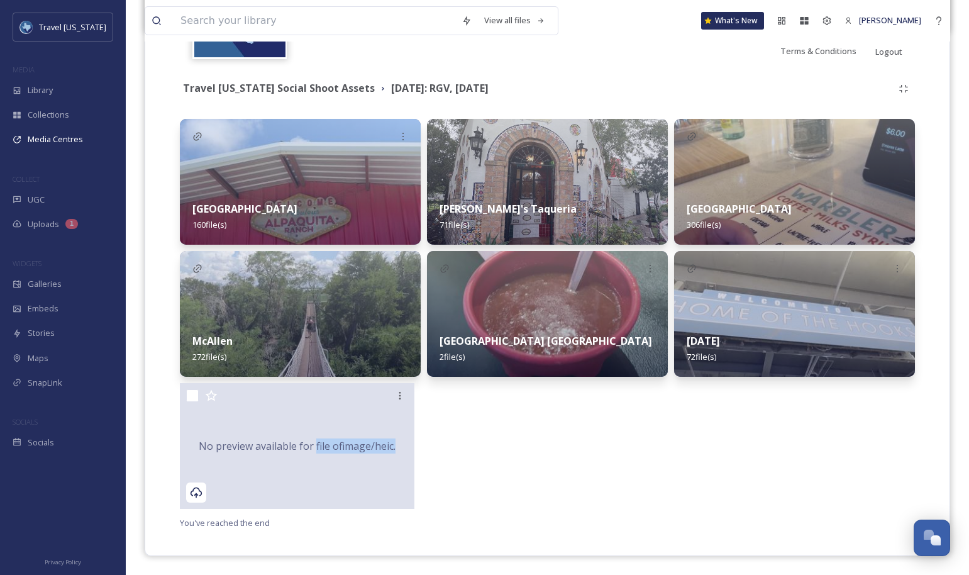
drag, startPoint x: 322, startPoint y: 440, endPoint x: 308, endPoint y: 446, distance: 14.9
click at [309, 446] on div "No preview available for file of image/heic ." at bounding box center [297, 446] width 235 height 126
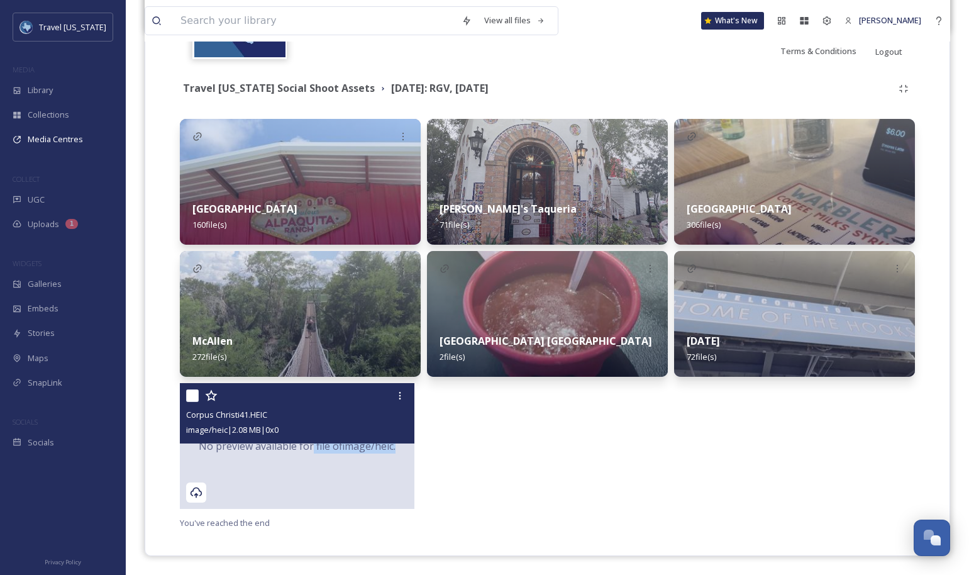
click at [194, 396] on input "checkbox" at bounding box center [192, 395] width 13 height 13
checkbox input "true"
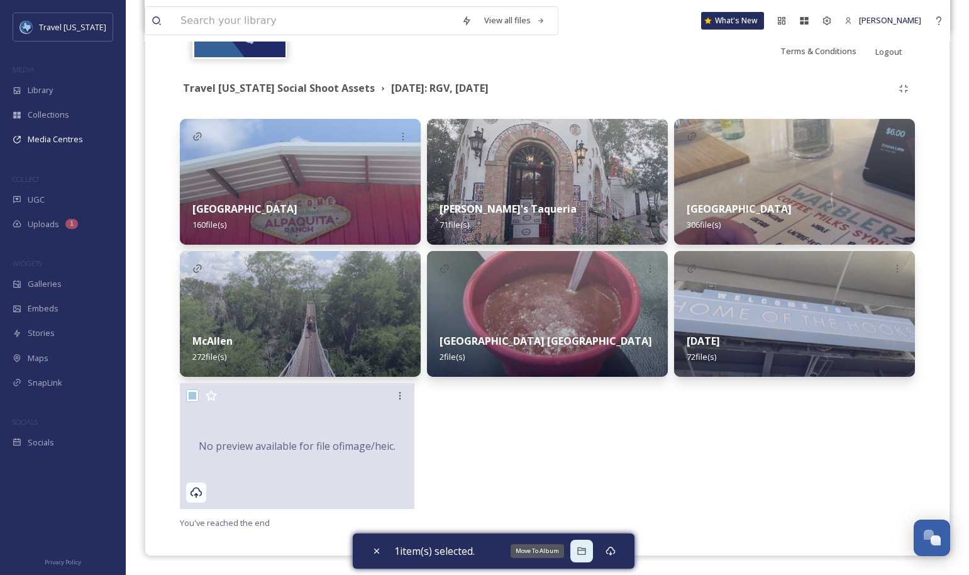
click at [583, 548] on icon at bounding box center [582, 551] width 10 height 10
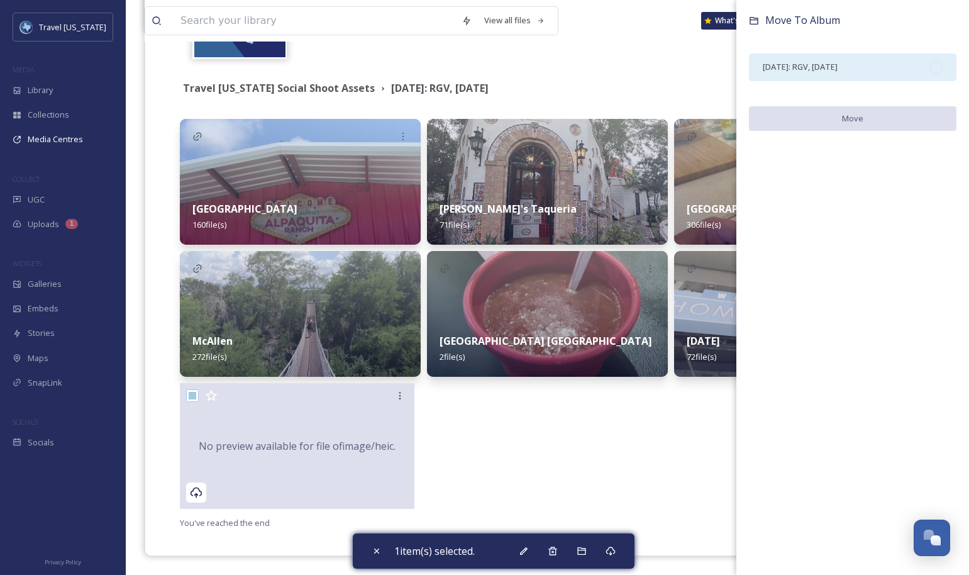
click at [925, 71] on div "[DATE]: RGV, [DATE]" at bounding box center [852, 67] width 207 height 28
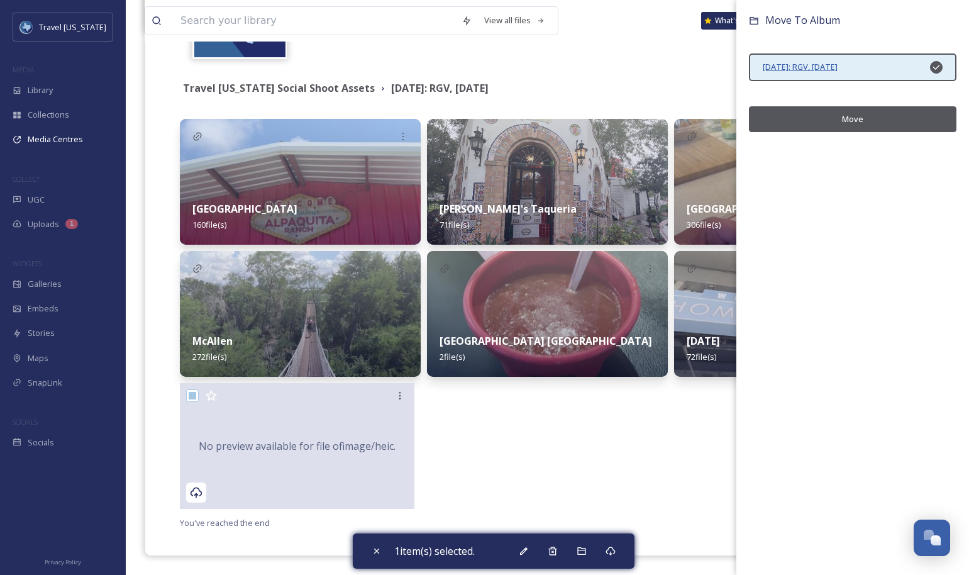
click at [837, 61] on span "[DATE]: RGV, [DATE]" at bounding box center [800, 66] width 75 height 11
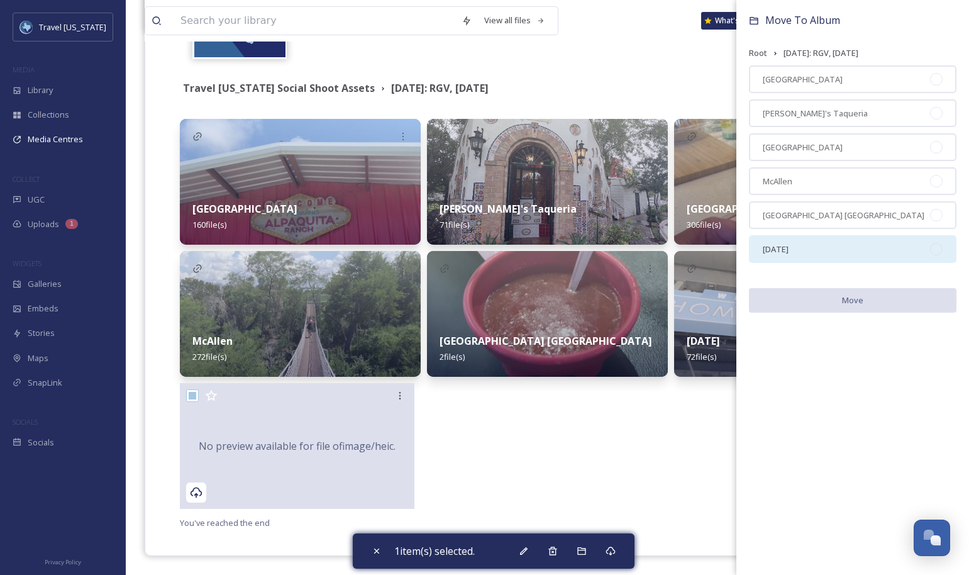
click at [830, 243] on div "[DATE]" at bounding box center [852, 249] width 207 height 28
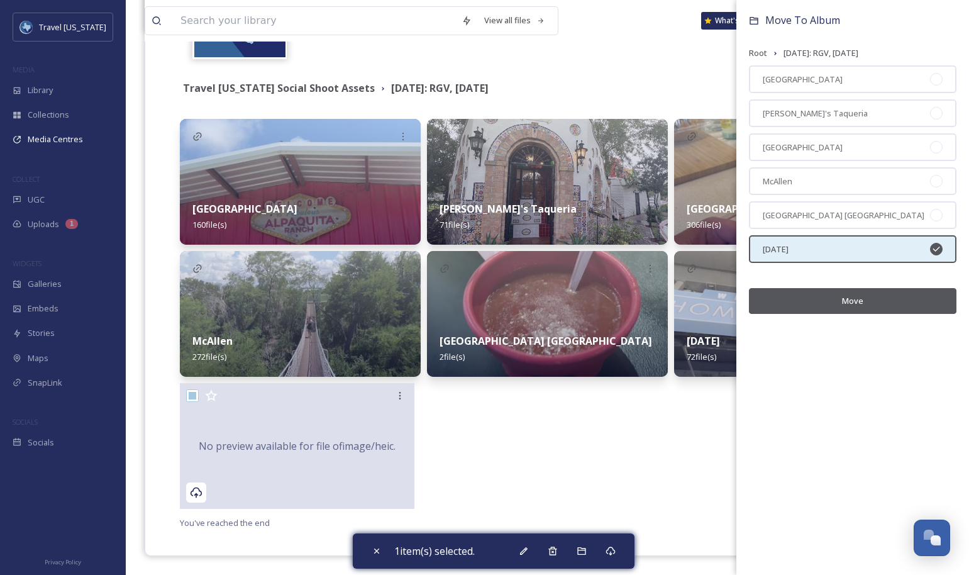
click at [848, 299] on button "Move" at bounding box center [852, 301] width 207 height 26
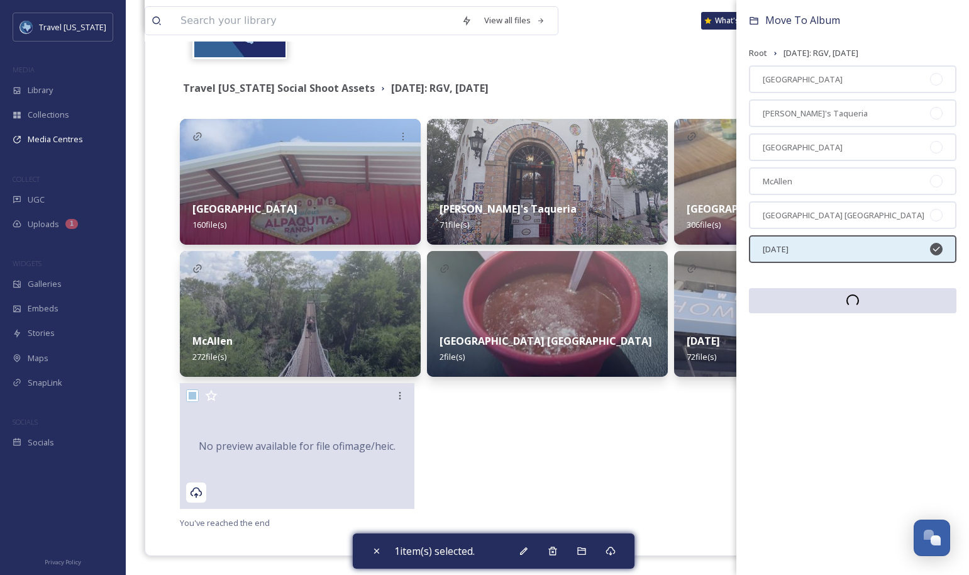
scroll to position [118, 0]
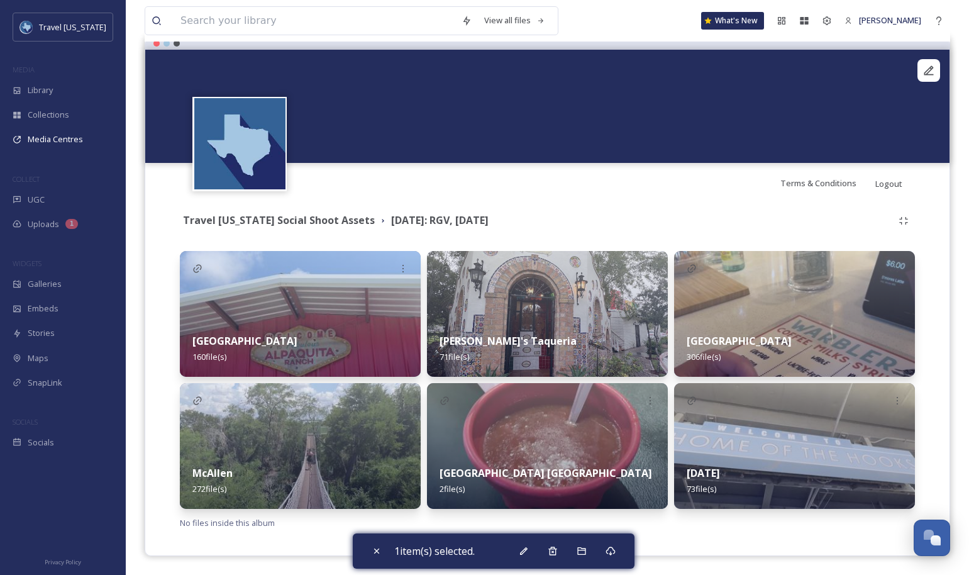
click at [680, 177] on div "Terms & Conditions Logout" at bounding box center [547, 183] width 804 height 40
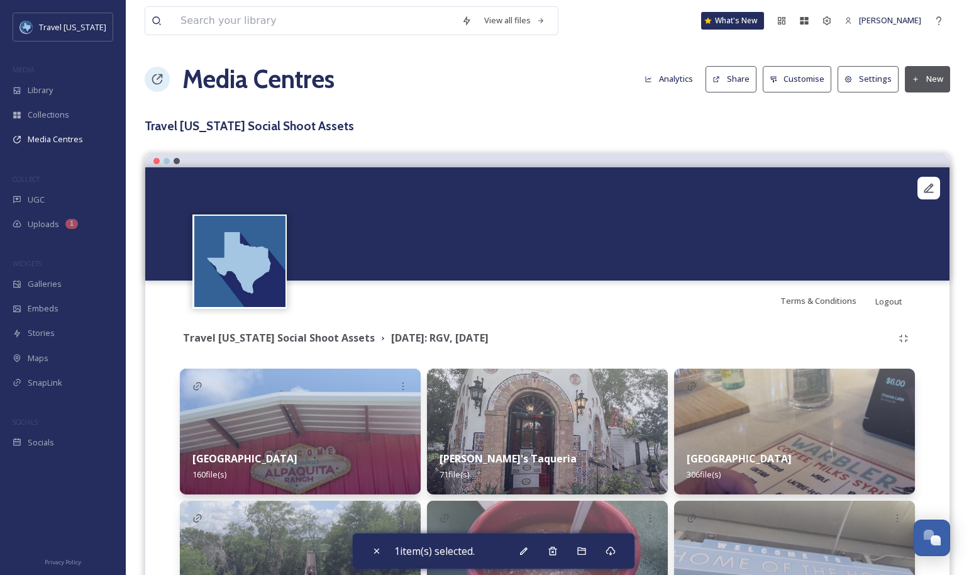
click at [716, 82] on button "Share" at bounding box center [730, 79] width 51 height 26
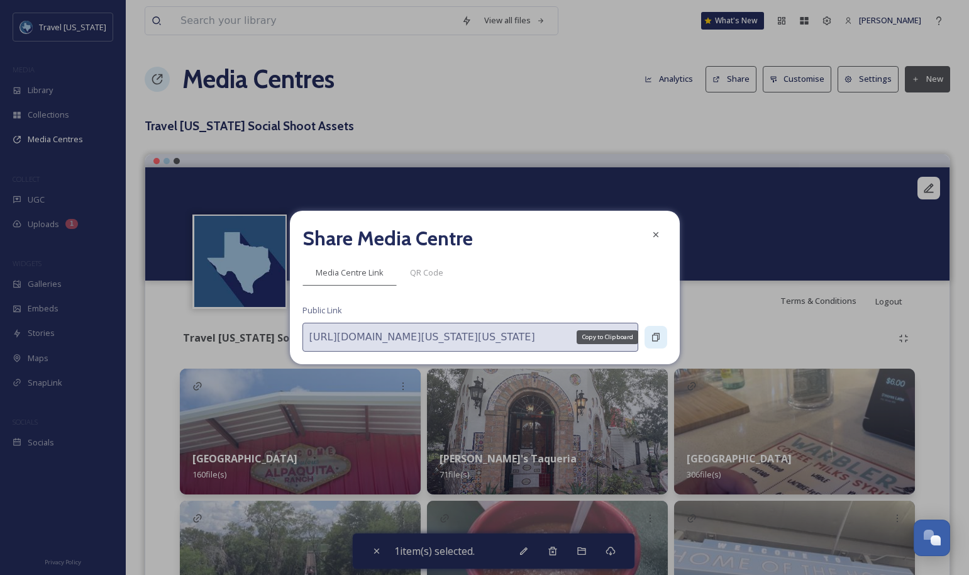
click at [655, 340] on icon at bounding box center [656, 337] width 8 height 8
click at [656, 236] on icon at bounding box center [656, 234] width 10 height 10
